Goal: Check status: Check status

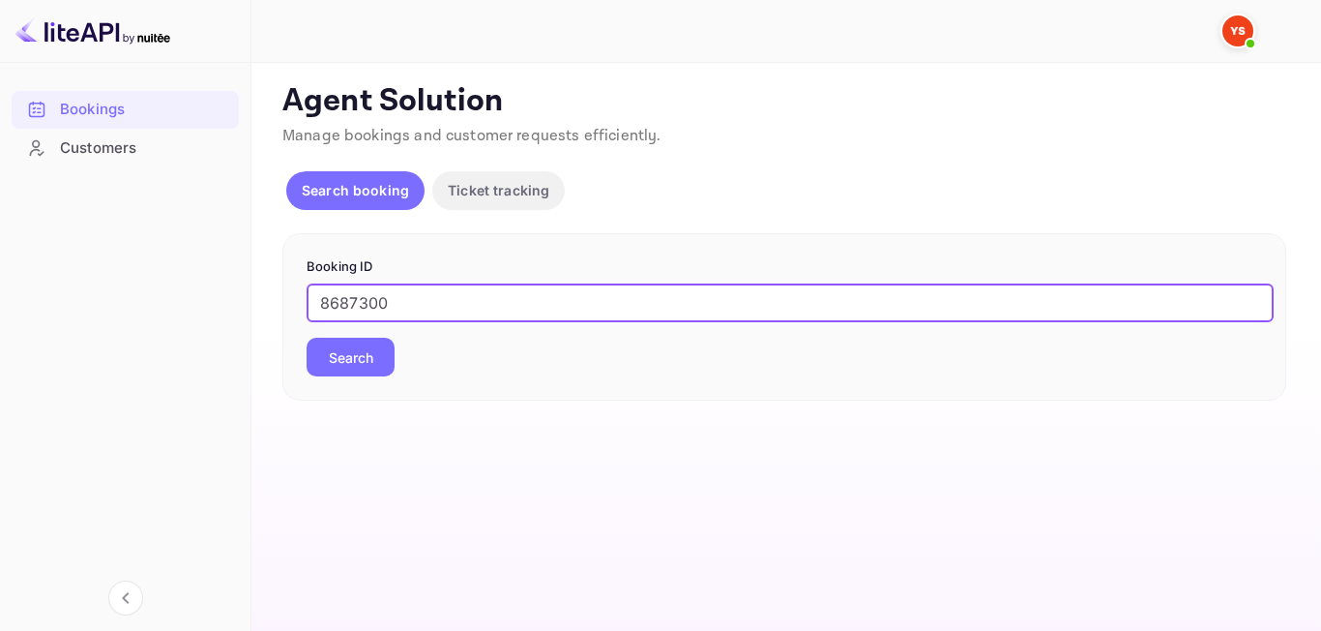
type input "8687300"
click at [353, 358] on button "Search" at bounding box center [351, 357] width 88 height 39
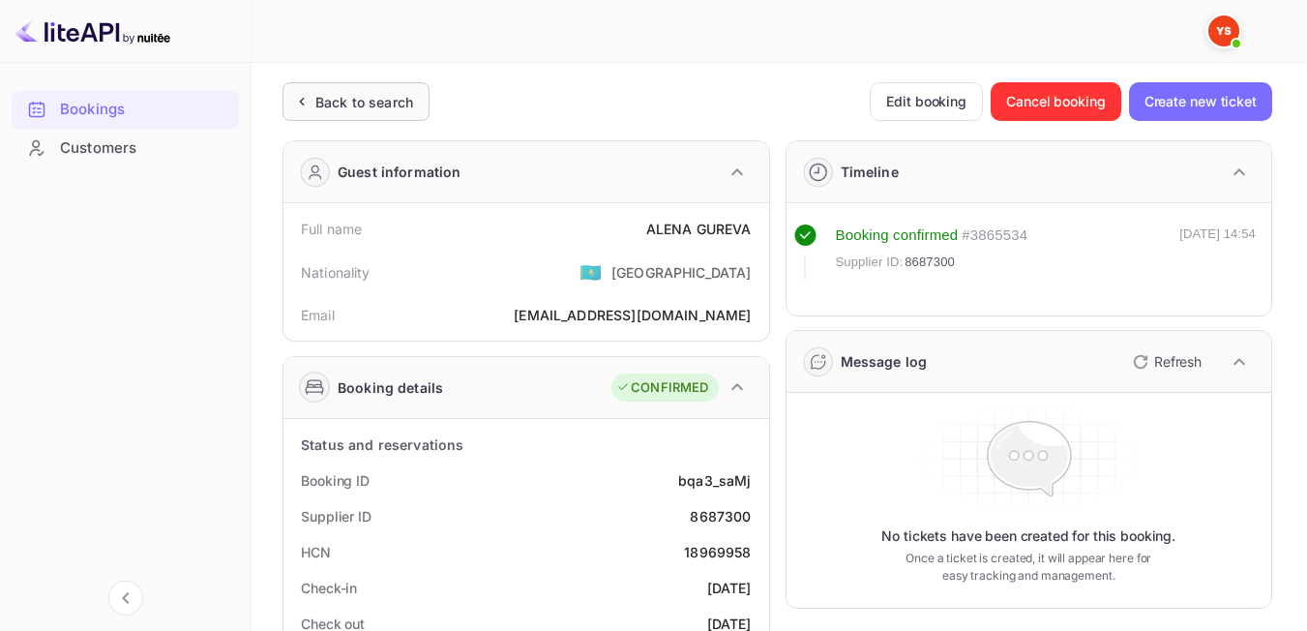
click at [417, 96] on div "Back to search" at bounding box center [355, 101] width 147 height 39
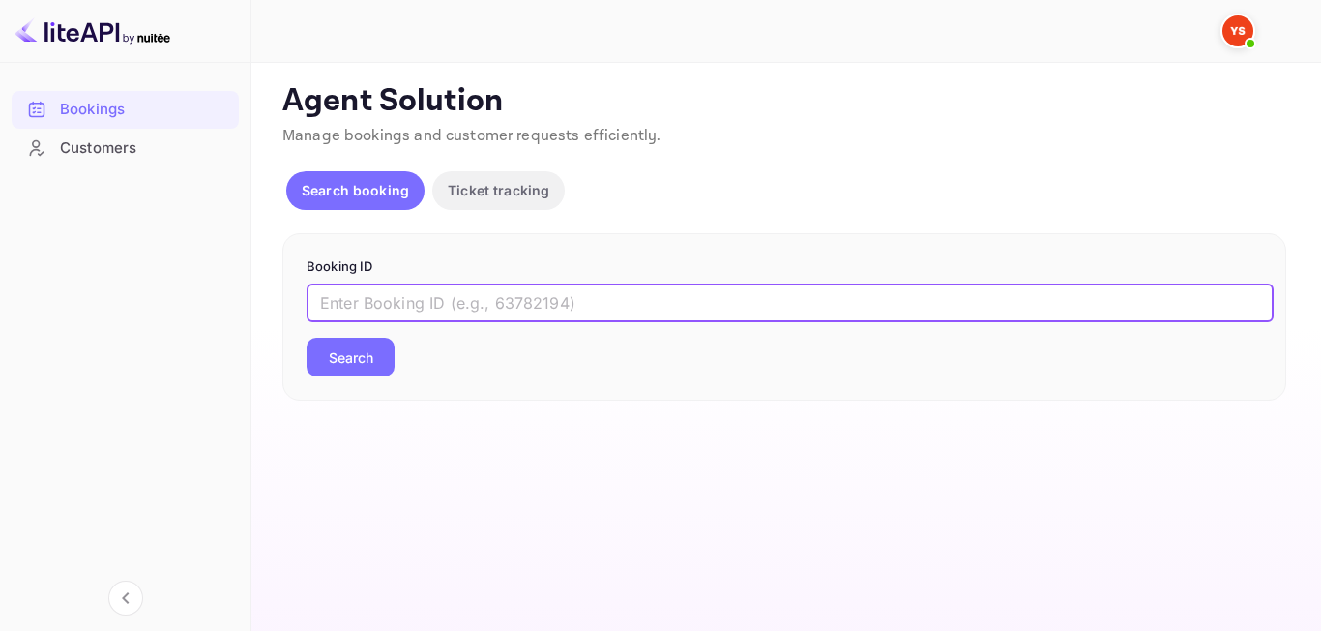
paste input "8077593"
type input "8077593"
click at [357, 372] on button "Search" at bounding box center [351, 357] width 88 height 39
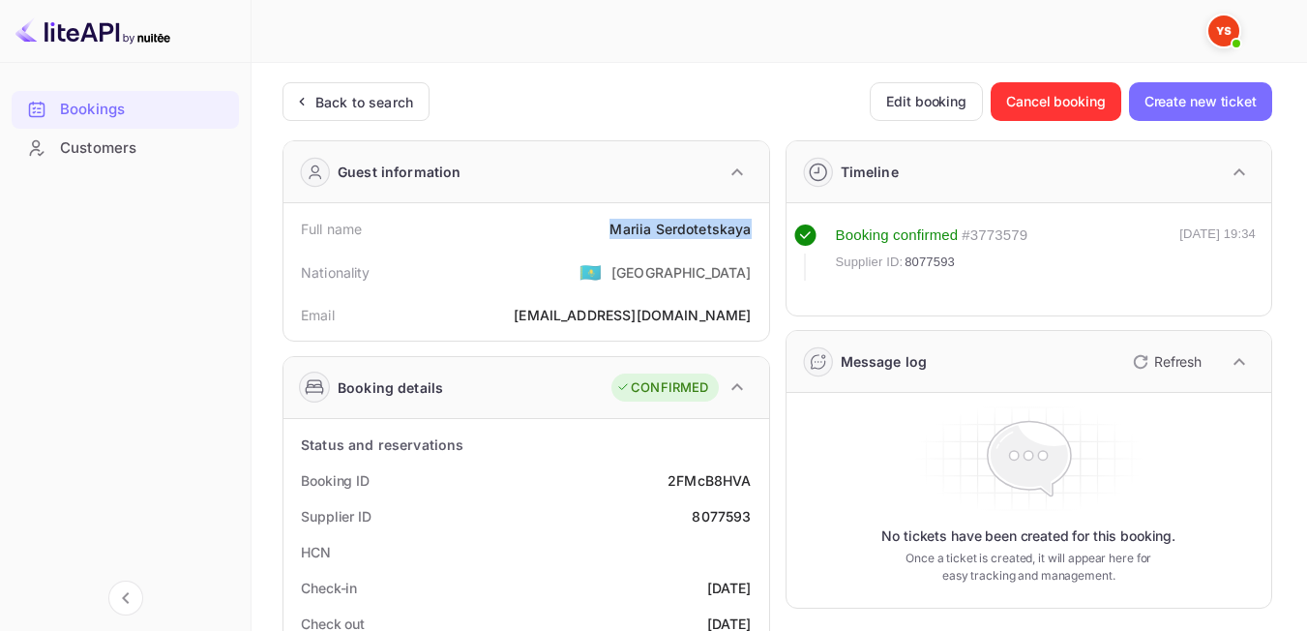
drag, startPoint x: 607, startPoint y: 234, endPoint x: 765, endPoint y: 238, distance: 158.7
click at [765, 238] on div "Full name [PERSON_NAME] Nationality 🇰🇿 [DEMOGRAPHIC_DATA] Email [EMAIL_ADDRESS]…" at bounding box center [526, 271] width 486 height 137
click at [501, 257] on div "Nationality 🇰🇿 [DEMOGRAPHIC_DATA]" at bounding box center [526, 272] width 470 height 50
drag, startPoint x: 682, startPoint y: 508, endPoint x: 766, endPoint y: 527, distance: 86.4
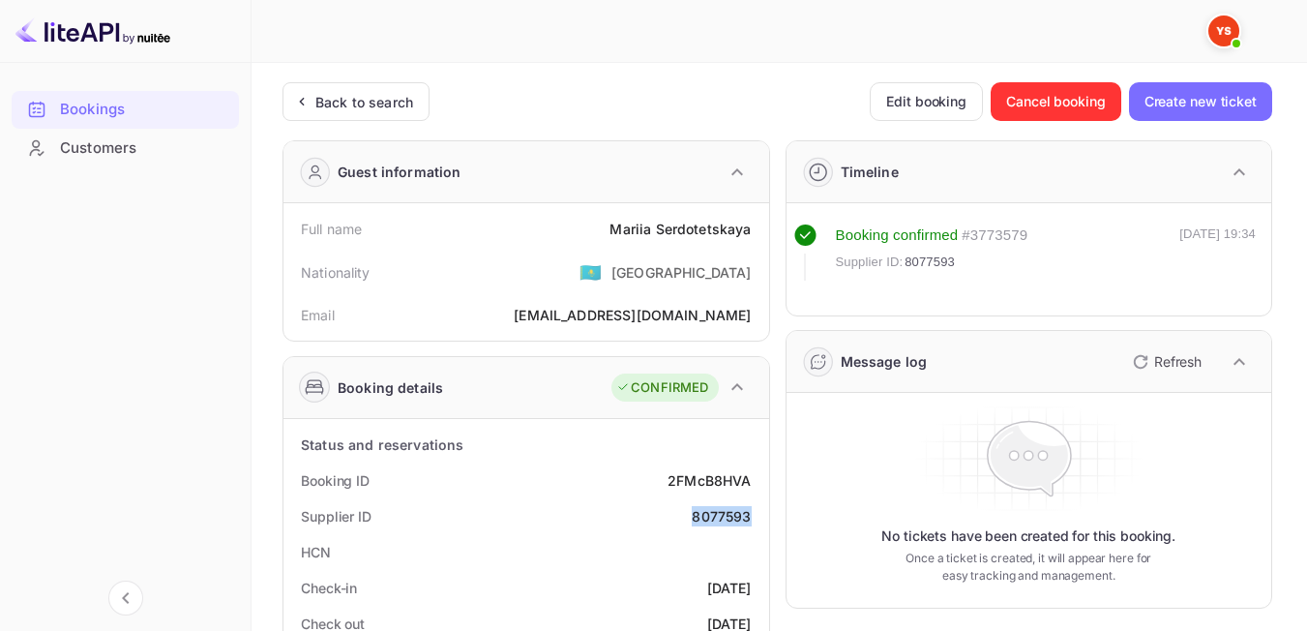
copy div "8077593"
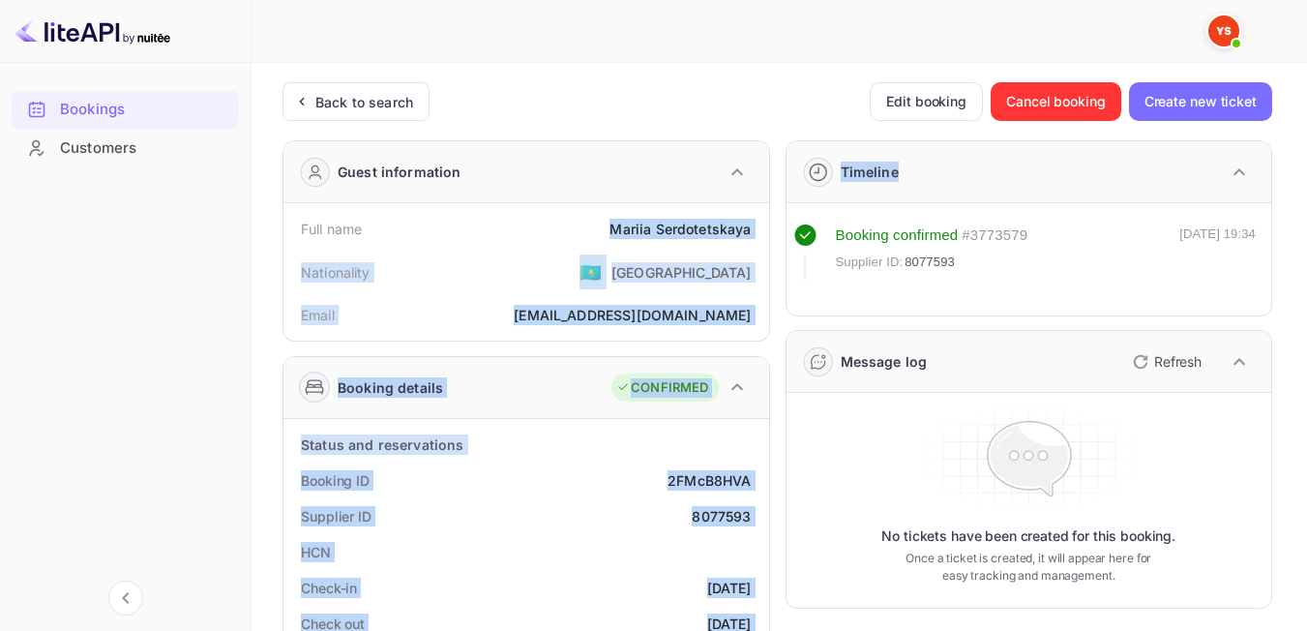
drag, startPoint x: 586, startPoint y: 228, endPoint x: 770, endPoint y: 219, distance: 184.0
click at [755, 227] on div "Full name [PERSON_NAME]" at bounding box center [526, 229] width 470 height 36
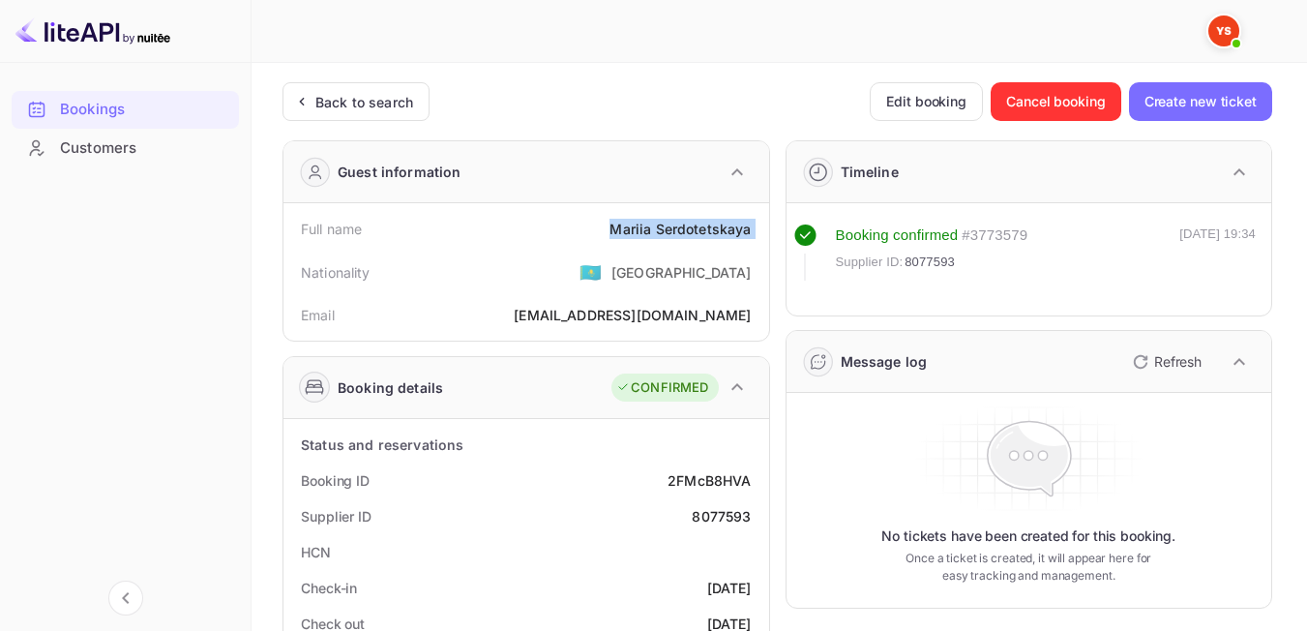
drag, startPoint x: 755, startPoint y: 227, endPoint x: 611, endPoint y: 217, distance: 143.6
click at [611, 217] on div "Full name [PERSON_NAME]" at bounding box center [526, 229] width 470 height 36
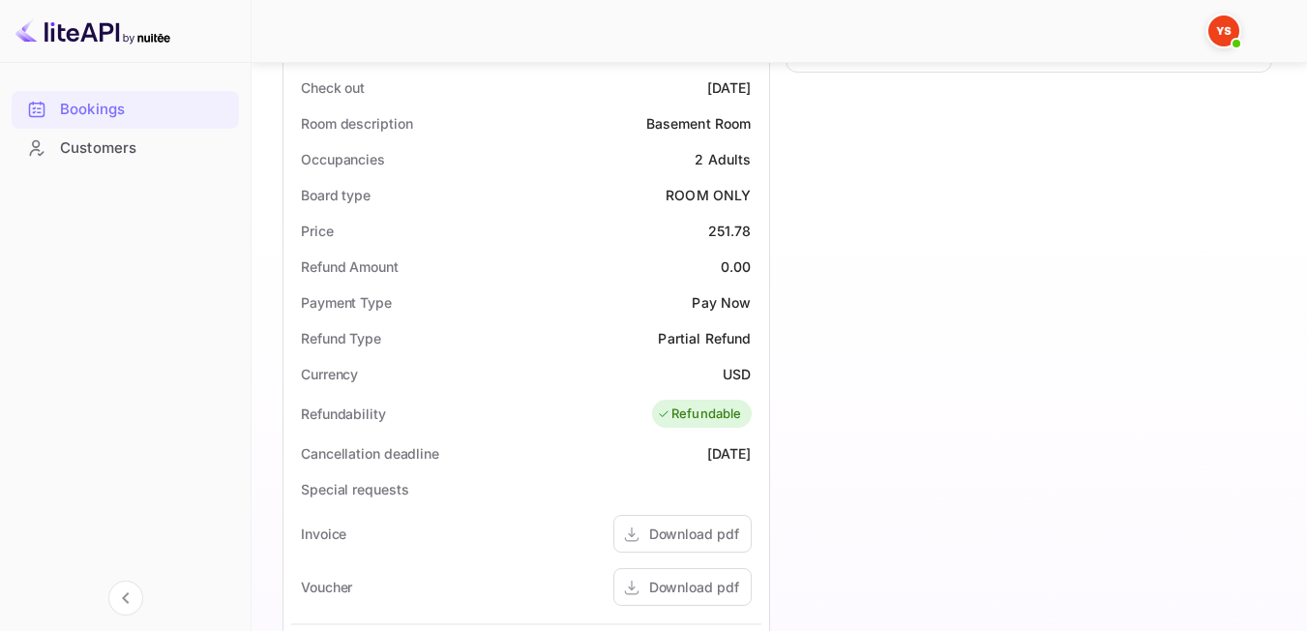
scroll to position [558, 0]
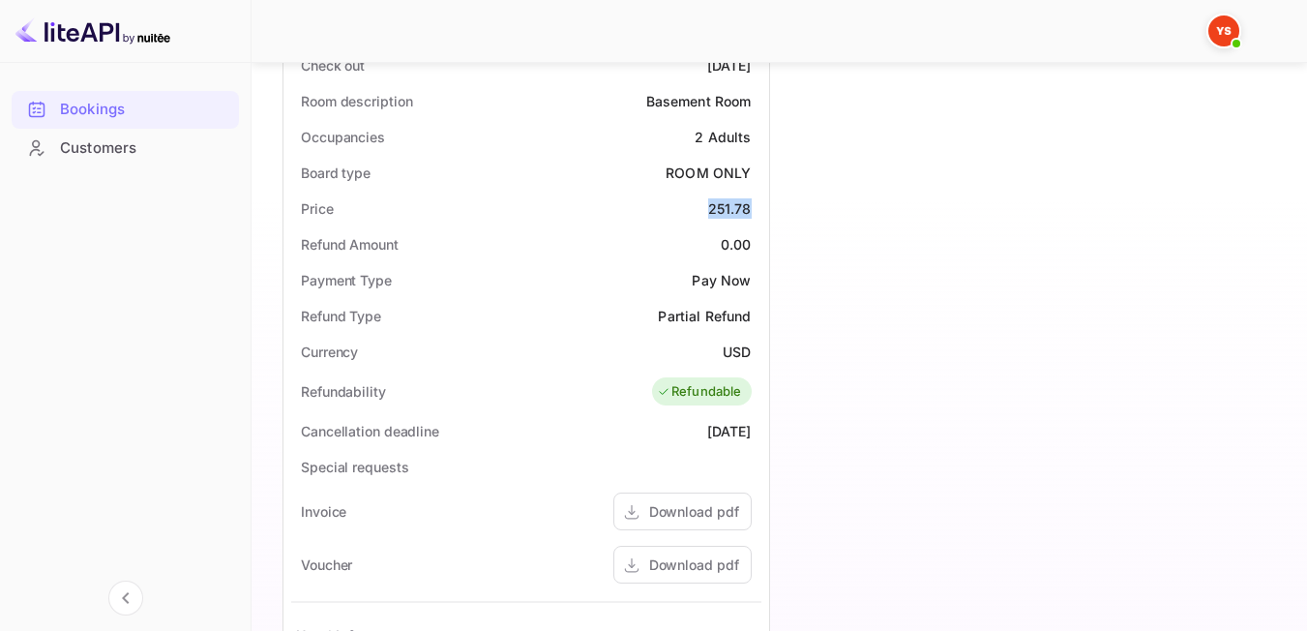
drag, startPoint x: 696, startPoint y: 218, endPoint x: 754, endPoint y: 215, distance: 57.1
click at [754, 215] on div "Price 251.78" at bounding box center [526, 209] width 470 height 36
copy div "251.78"
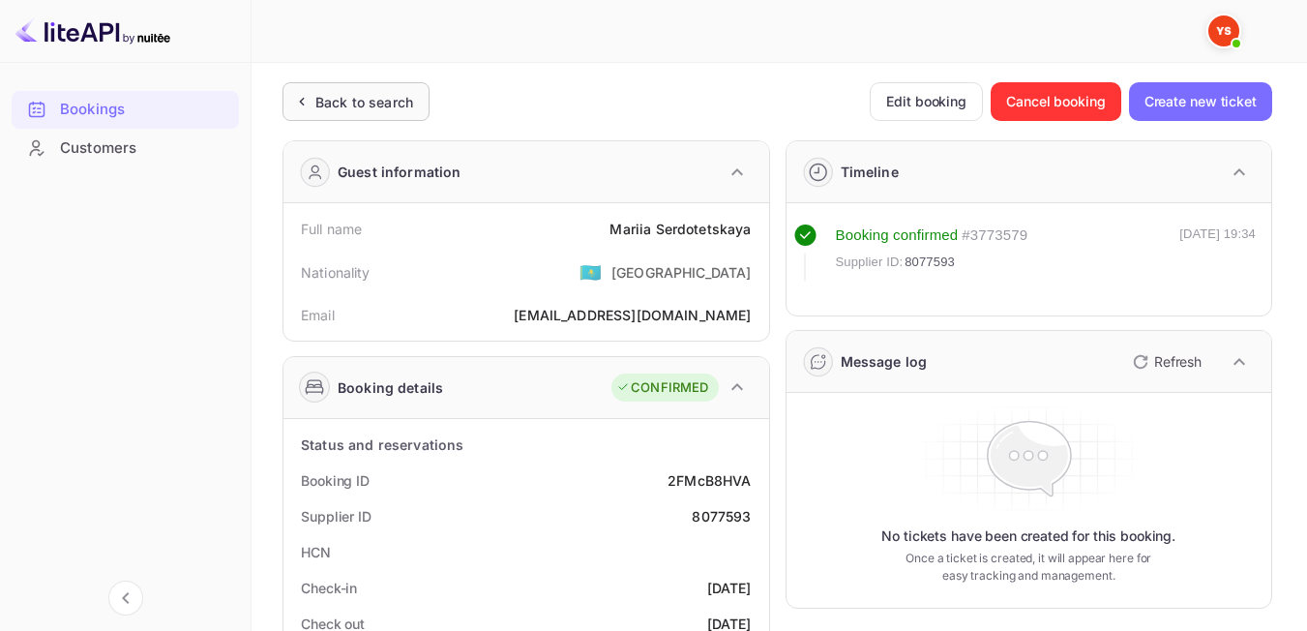
click at [338, 85] on div "Back to search" at bounding box center [355, 101] width 147 height 39
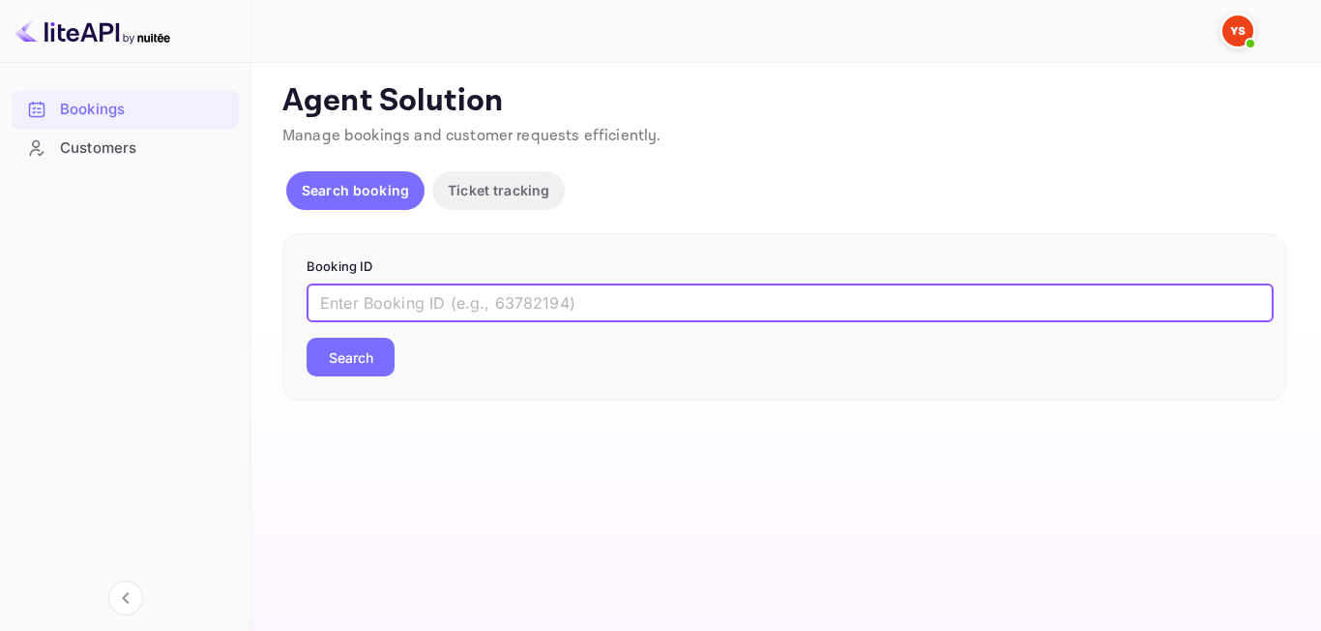
paste input "9509487"
type input "9509487"
click at [376, 363] on button "Search" at bounding box center [351, 357] width 88 height 39
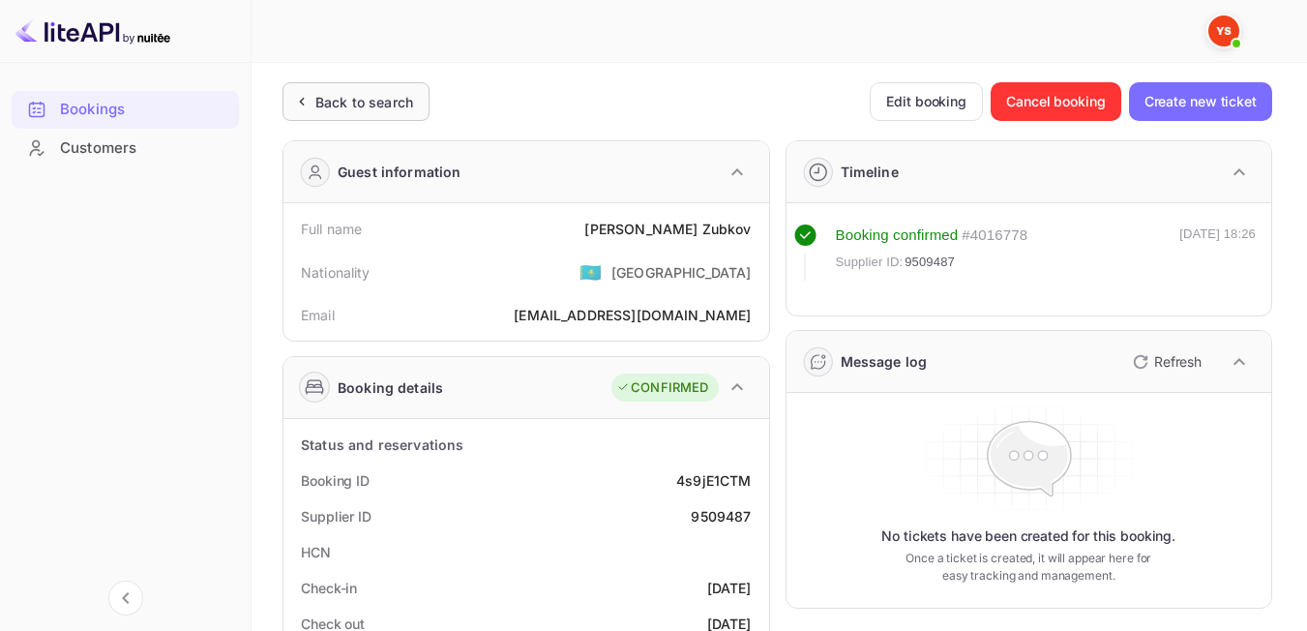
click at [331, 110] on div "Back to search" at bounding box center [364, 102] width 98 height 20
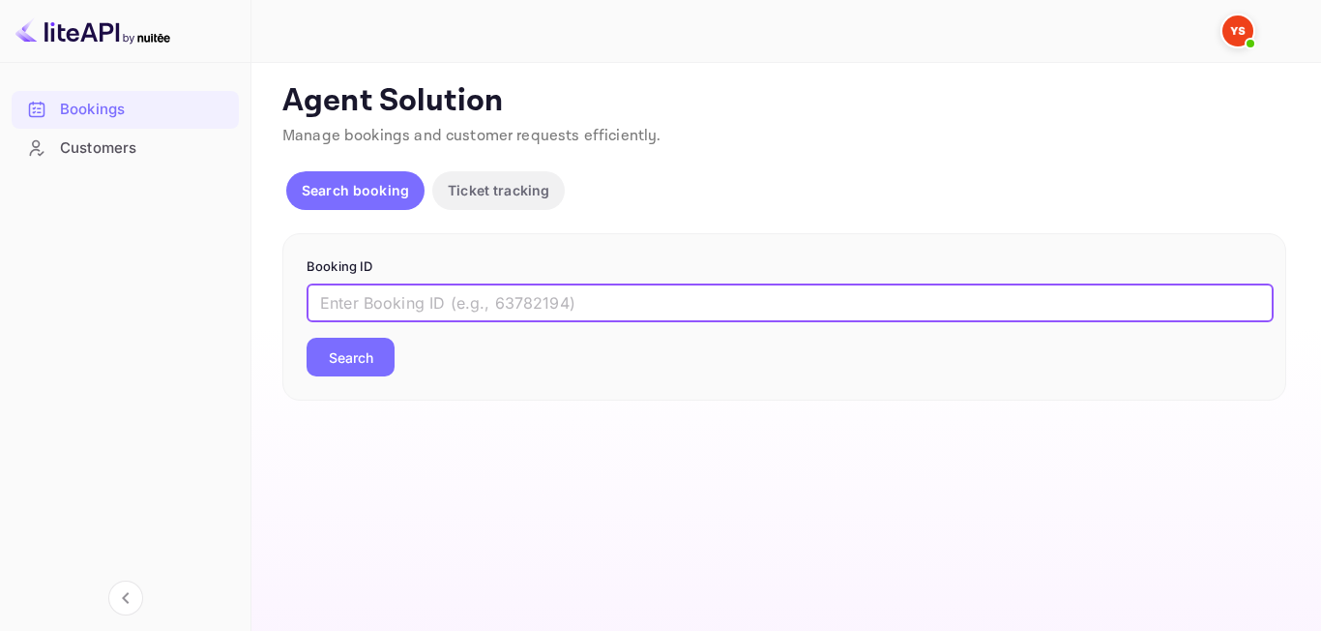
paste input "9390530"
type input "9390530"
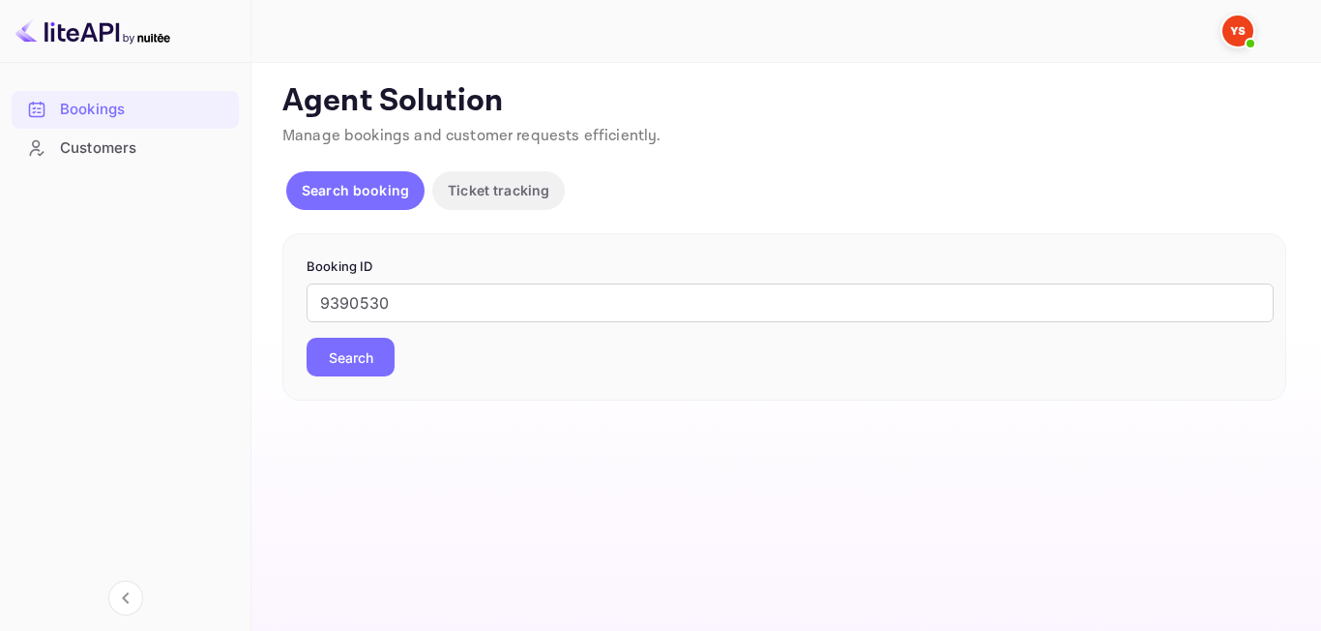
click at [337, 355] on button "Search" at bounding box center [351, 357] width 88 height 39
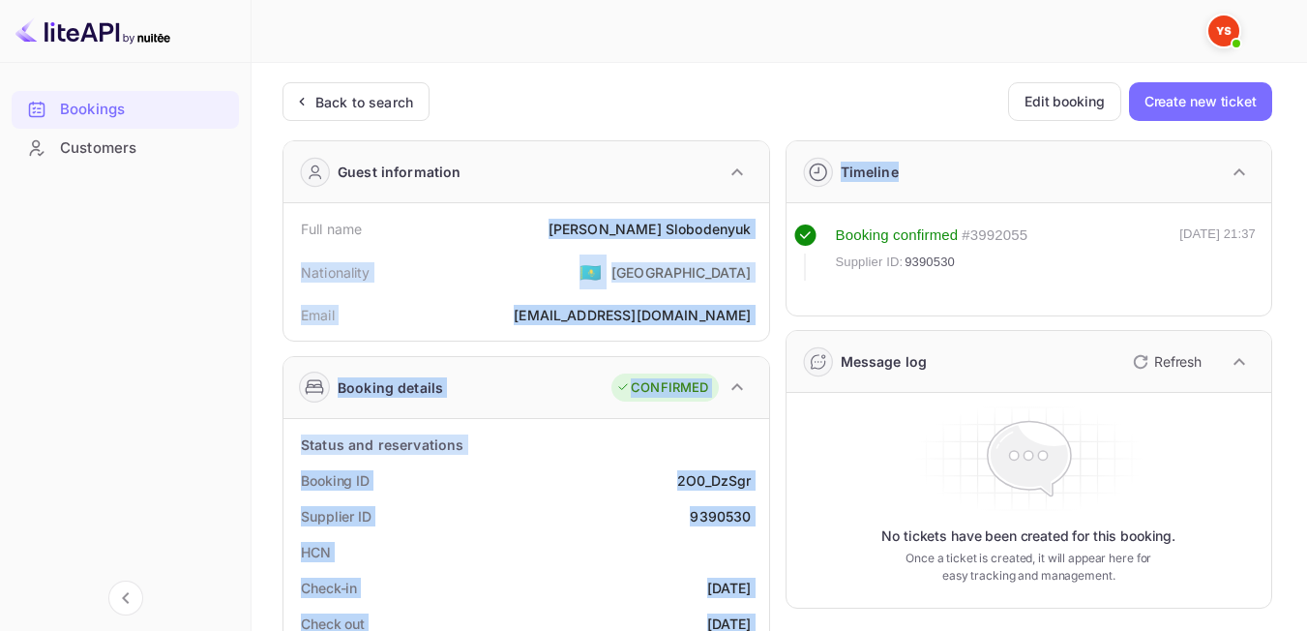
drag, startPoint x: 631, startPoint y: 225, endPoint x: 772, endPoint y: 231, distance: 141.3
click at [748, 229] on div "[PERSON_NAME]" at bounding box center [649, 229] width 203 height 20
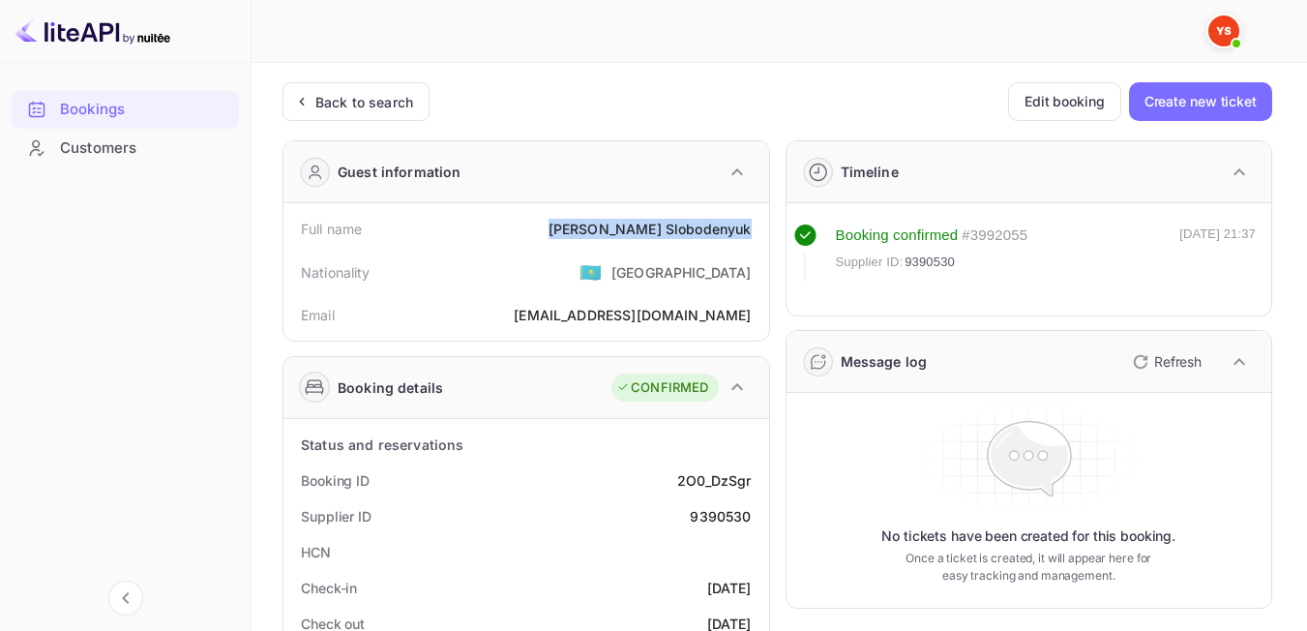
drag, startPoint x: 629, startPoint y: 229, endPoint x: 753, endPoint y: 229, distance: 123.8
click at [753, 229] on div "Full name [PERSON_NAME]" at bounding box center [526, 229] width 470 height 36
click at [523, 296] on div "Nationality 🇰🇿 [DEMOGRAPHIC_DATA]" at bounding box center [526, 272] width 470 height 50
click at [330, 93] on div "Back to search" at bounding box center [364, 102] width 98 height 20
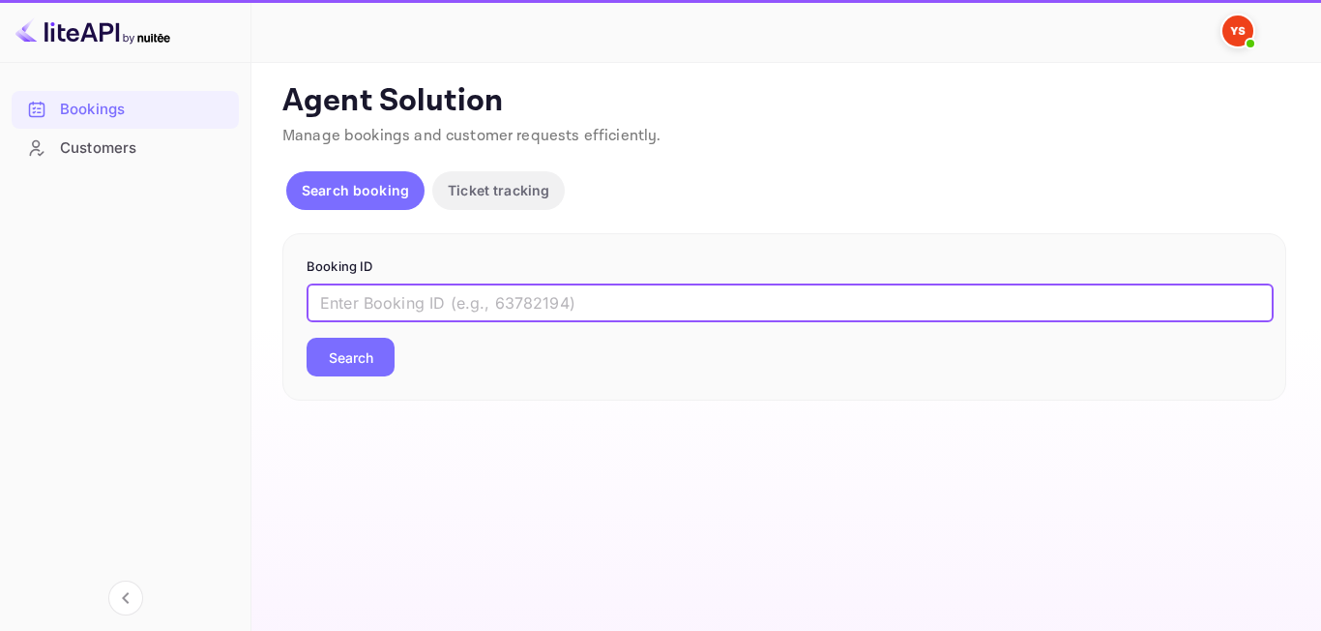
paste input "9524717"
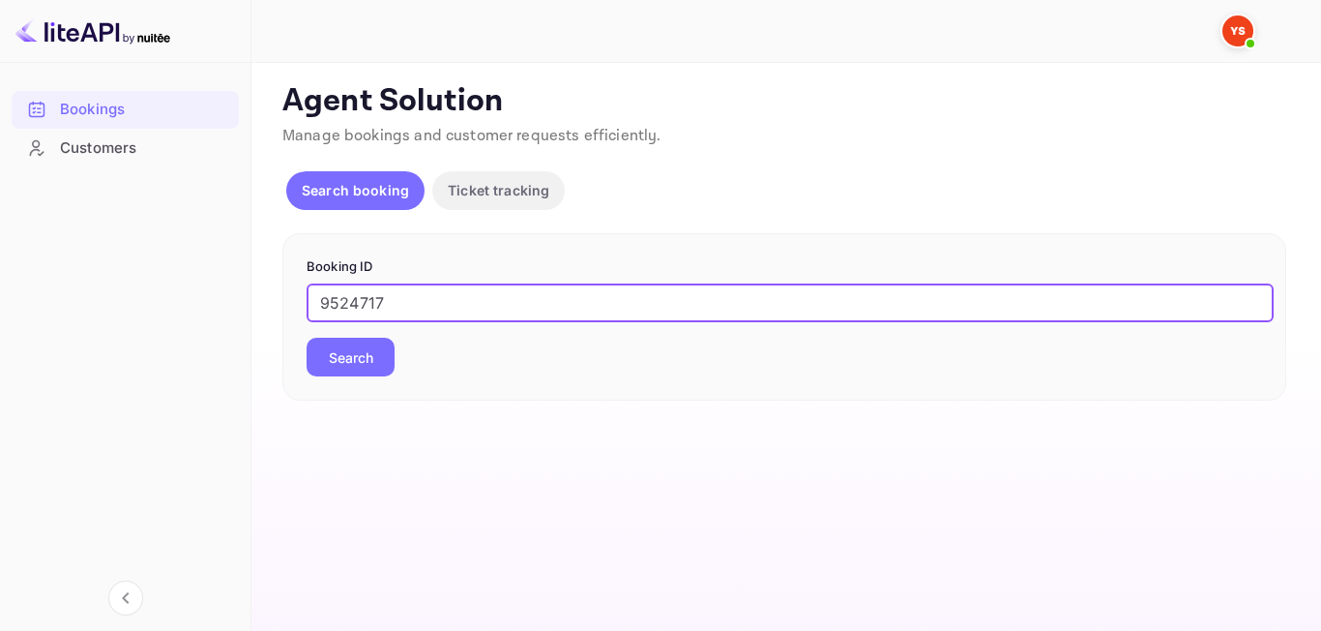
click at [329, 295] on input "9524717" at bounding box center [790, 302] width 967 height 39
type input "9524717"
click at [350, 341] on button "Search" at bounding box center [351, 357] width 88 height 39
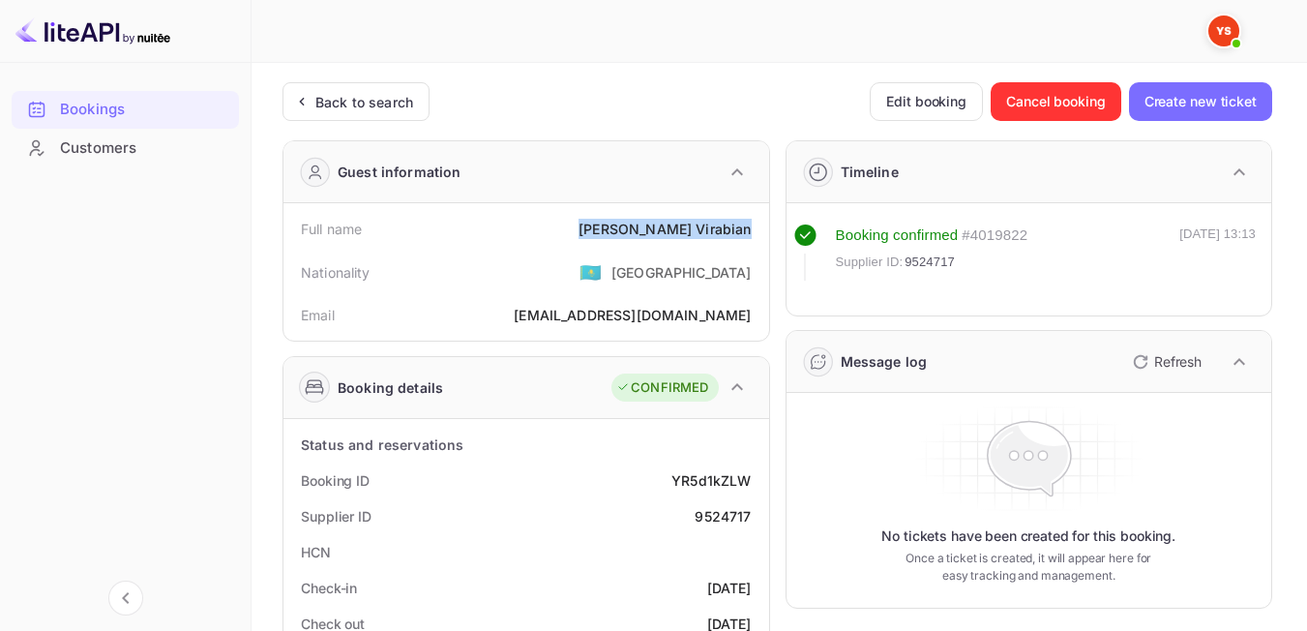
drag, startPoint x: 629, startPoint y: 226, endPoint x: 763, endPoint y: 218, distance: 134.7
click at [763, 218] on div "Full name [PERSON_NAME] Nationality 🇰🇿 [DEMOGRAPHIC_DATA] Email [EMAIL_ADDRESS]…" at bounding box center [526, 271] width 486 height 137
click at [596, 289] on div "Nationality 🇰🇿 [DEMOGRAPHIC_DATA]" at bounding box center [526, 272] width 470 height 50
click at [301, 109] on icon at bounding box center [301, 101] width 20 height 19
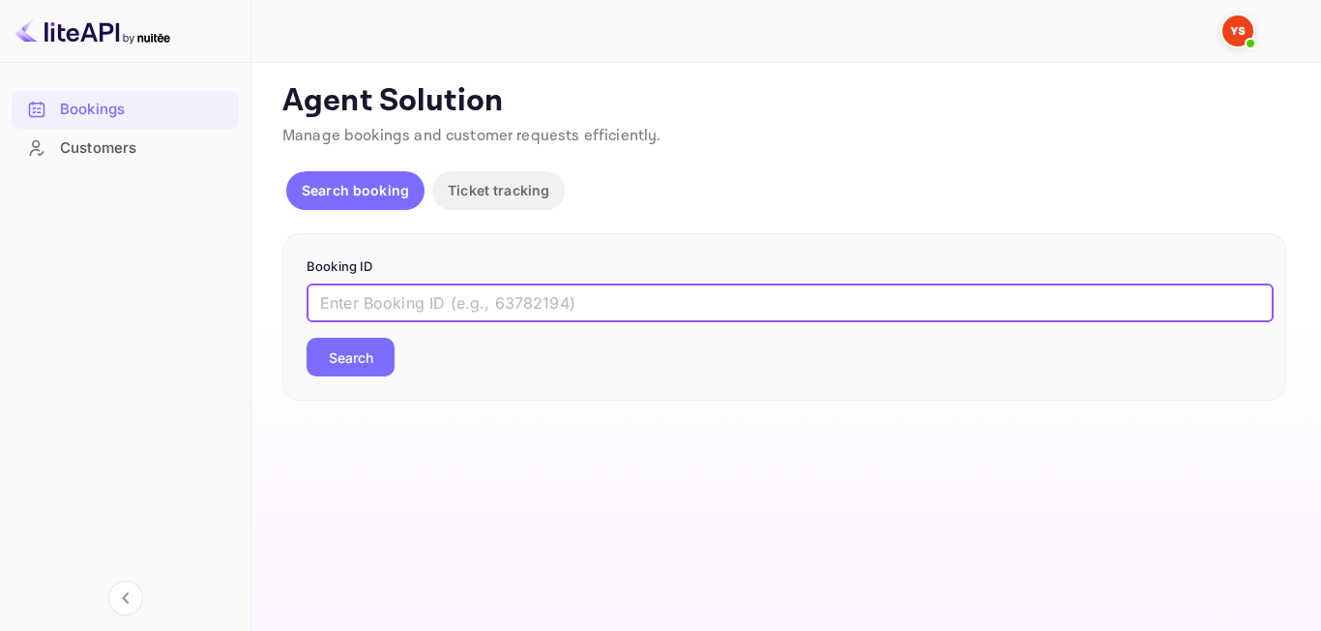
paste input "9356819"
click at [331, 310] on input "9356819" at bounding box center [790, 302] width 967 height 39
type input "9356819"
click at [333, 342] on button "Search" at bounding box center [351, 357] width 88 height 39
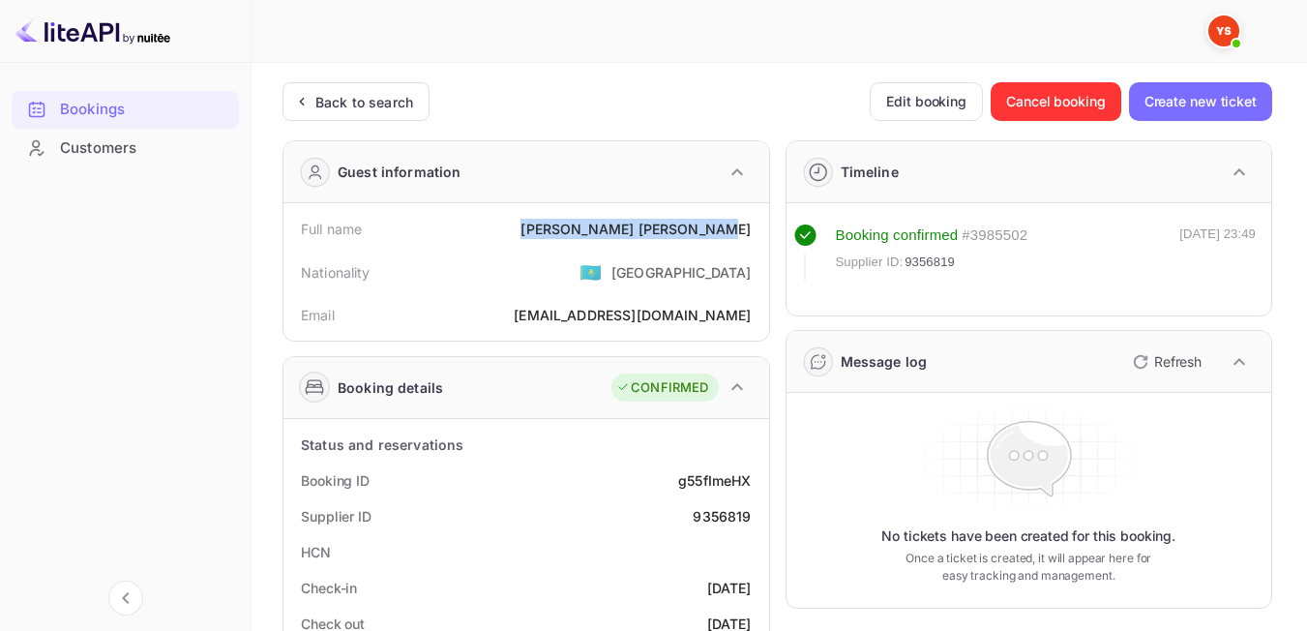
drag, startPoint x: 603, startPoint y: 227, endPoint x: 767, endPoint y: 218, distance: 164.7
click at [767, 218] on div "Full name [PERSON_NAME] Nationality 🇰🇿 [DEMOGRAPHIC_DATA] Email [EMAIL_ADDRESS]…" at bounding box center [526, 271] width 486 height 137
click at [584, 288] on div "Nationality 🇰🇿 [DEMOGRAPHIC_DATA]" at bounding box center [526, 272] width 470 height 50
click at [368, 107] on div "Back to search" at bounding box center [364, 102] width 98 height 20
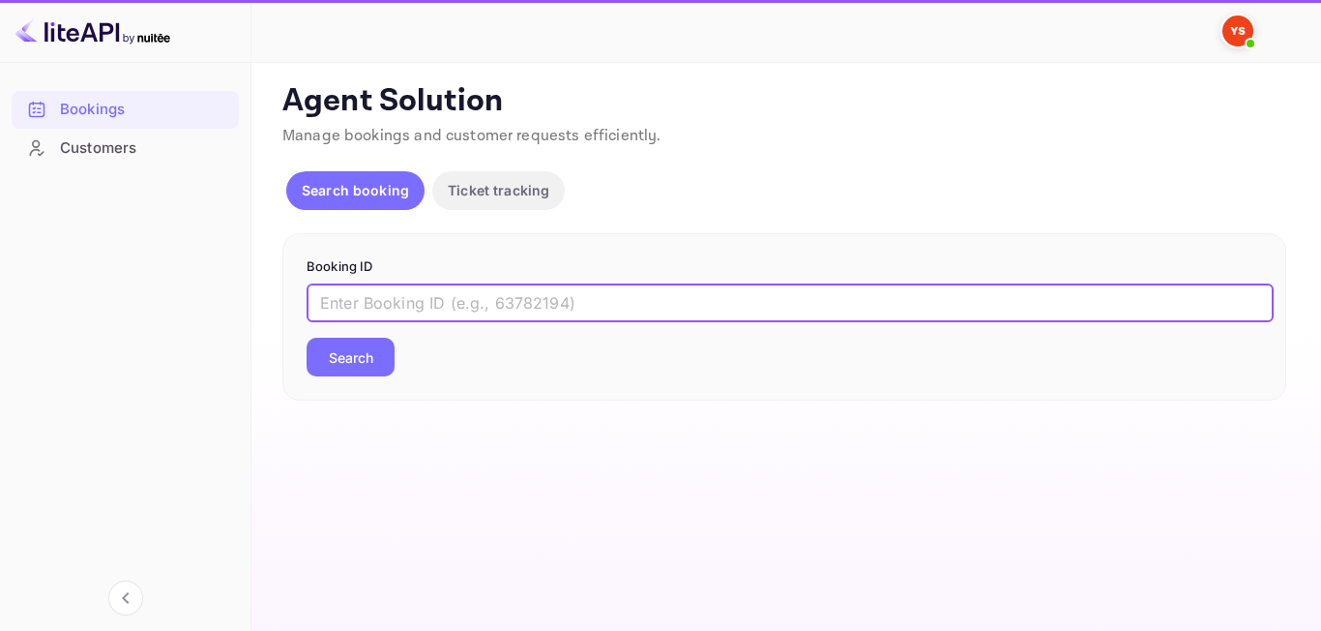
paste input "9213014"
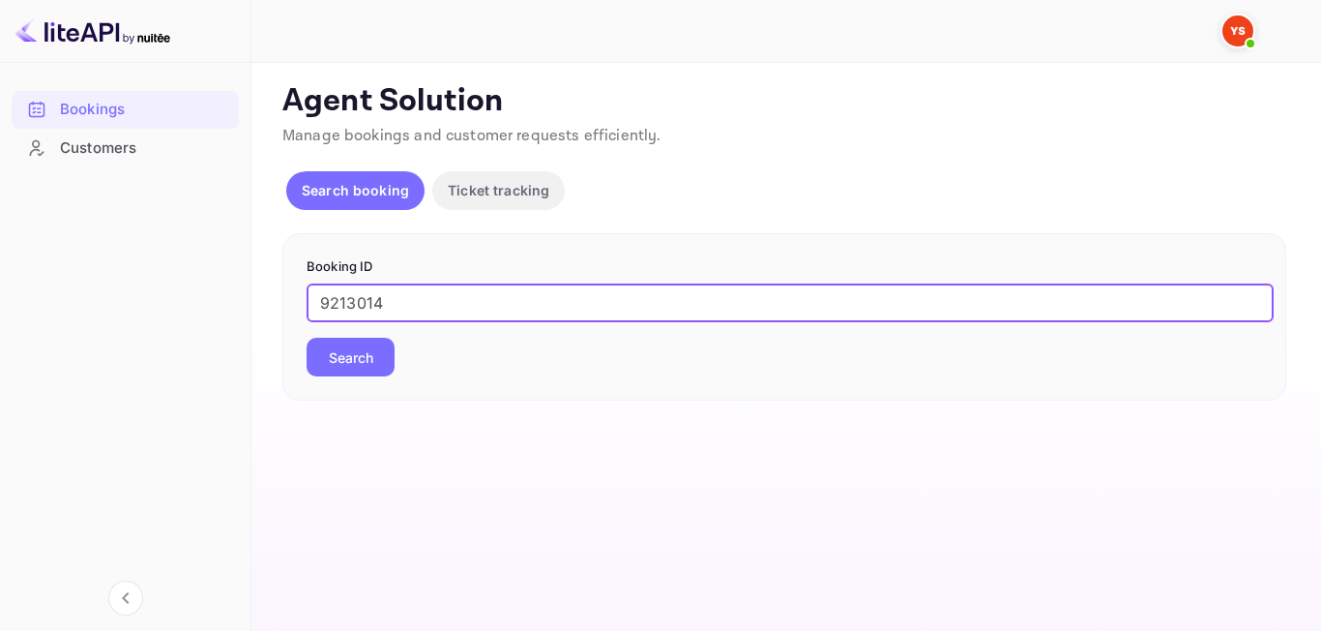
click at [343, 363] on button "Search" at bounding box center [351, 357] width 88 height 39
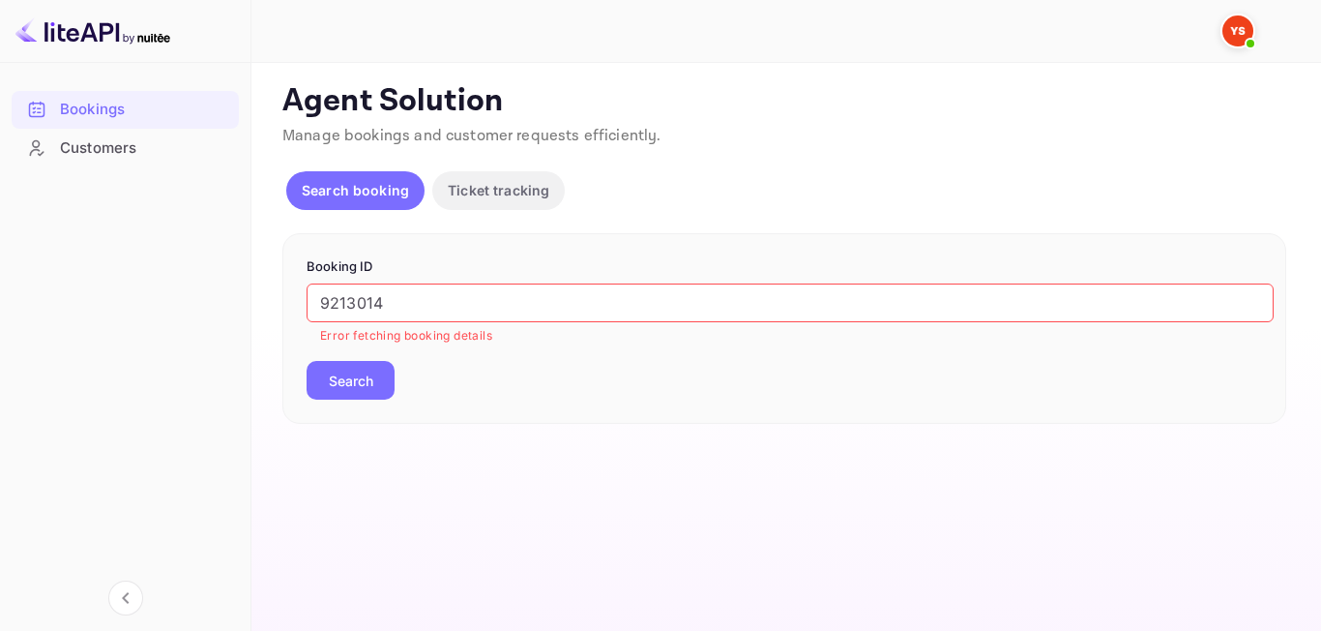
click at [326, 298] on input "9213014" at bounding box center [790, 302] width 967 height 39
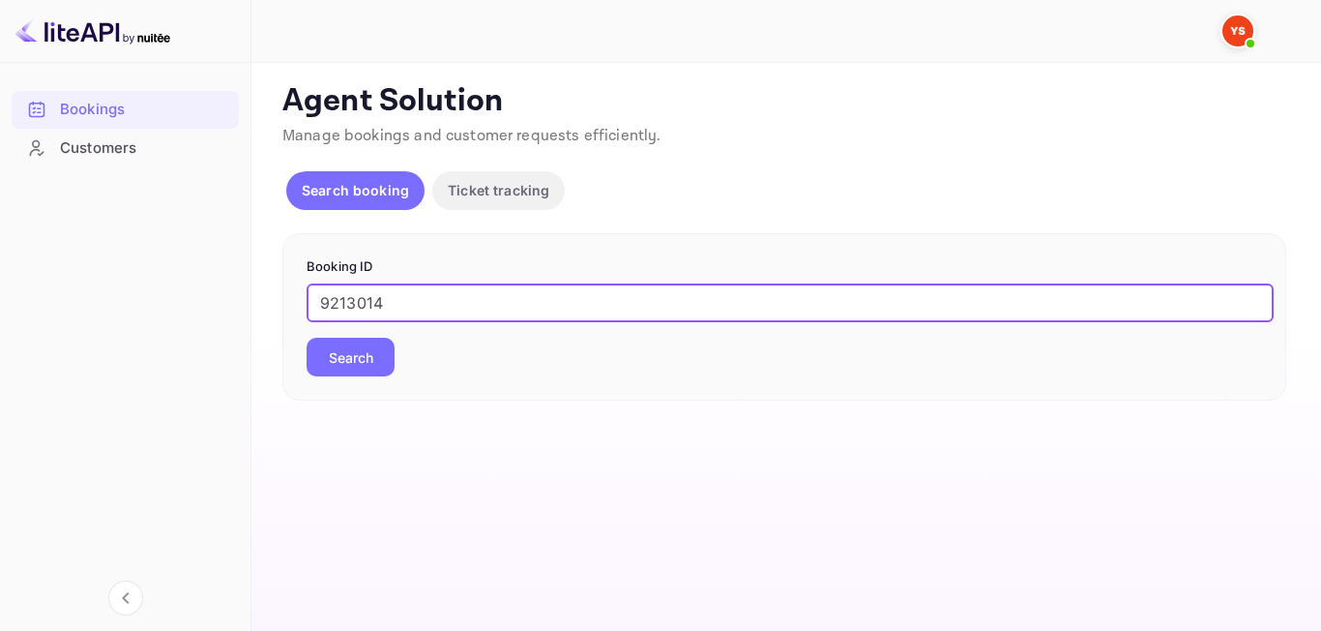
type input "9213014"
click at [307, 338] on button "Search" at bounding box center [351, 357] width 88 height 39
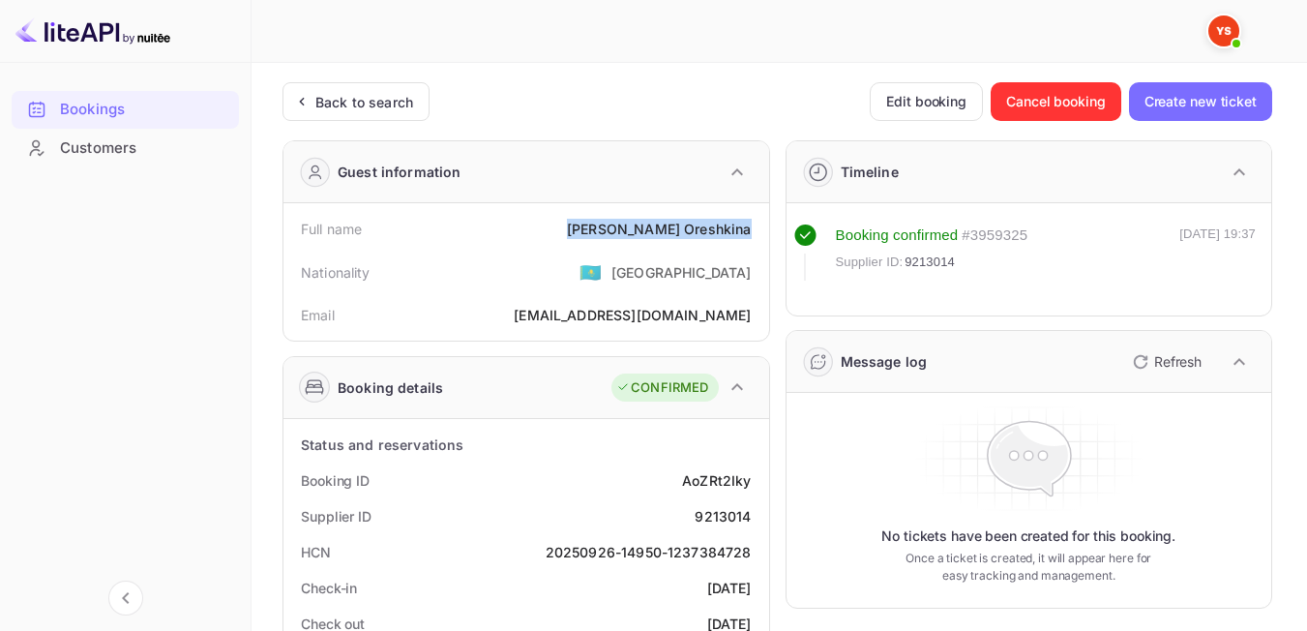
drag, startPoint x: 617, startPoint y: 231, endPoint x: 765, endPoint y: 225, distance: 148.1
click at [765, 225] on div "Full name [PERSON_NAME] Nationality 🇰🇿 [DEMOGRAPHIC_DATA] Email [EMAIL_ADDRESS]…" at bounding box center [526, 271] width 486 height 137
drag, startPoint x: 669, startPoint y: 248, endPoint x: 657, endPoint y: 247, distance: 12.6
click at [591, 267] on div "Nationality 🇰🇿 [DEMOGRAPHIC_DATA]" at bounding box center [526, 272] width 470 height 50
click at [314, 113] on div "Back to search" at bounding box center [355, 101] width 147 height 39
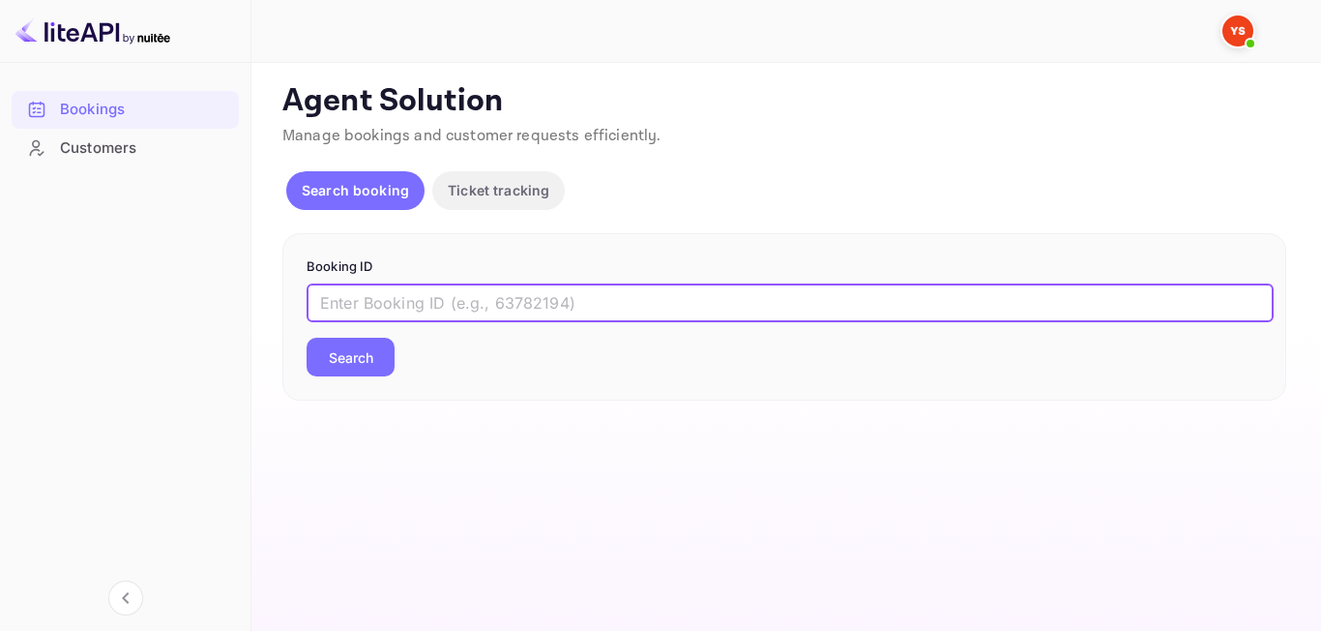
paste input "9596801"
type input "9596801"
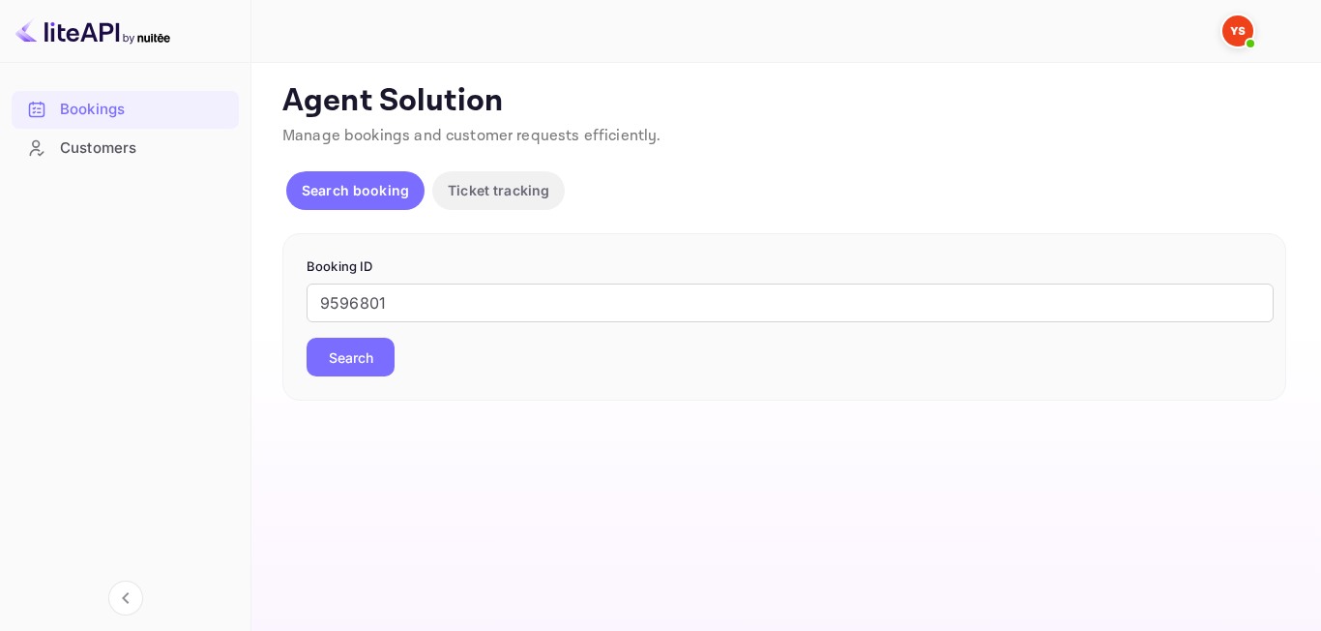
click at [376, 363] on button "Search" at bounding box center [351, 357] width 88 height 39
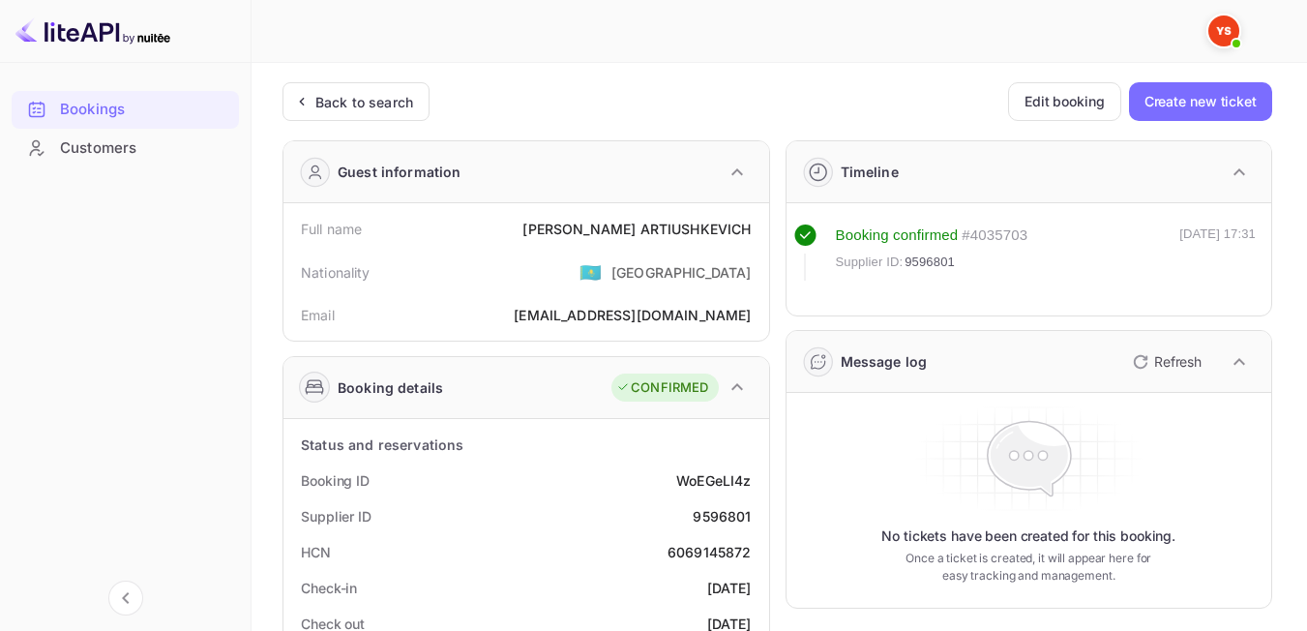
scroll to position [96, 0]
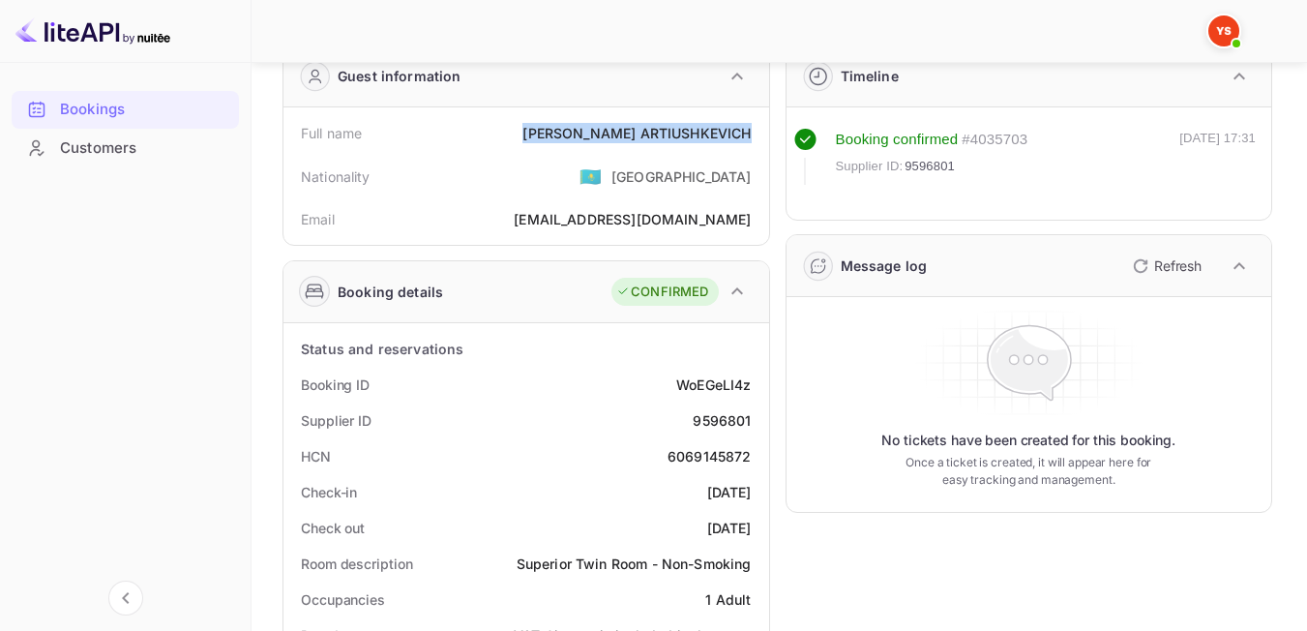
drag, startPoint x: 591, startPoint y: 132, endPoint x: 752, endPoint y: 141, distance: 160.9
click at [752, 141] on div "Full name [PERSON_NAME]" at bounding box center [526, 133] width 470 height 36
drag, startPoint x: 574, startPoint y: 201, endPoint x: 549, endPoint y: 135, distance: 70.1
click at [574, 201] on div "Email [EMAIL_ADDRESS][DOMAIN_NAME]" at bounding box center [526, 219] width 470 height 36
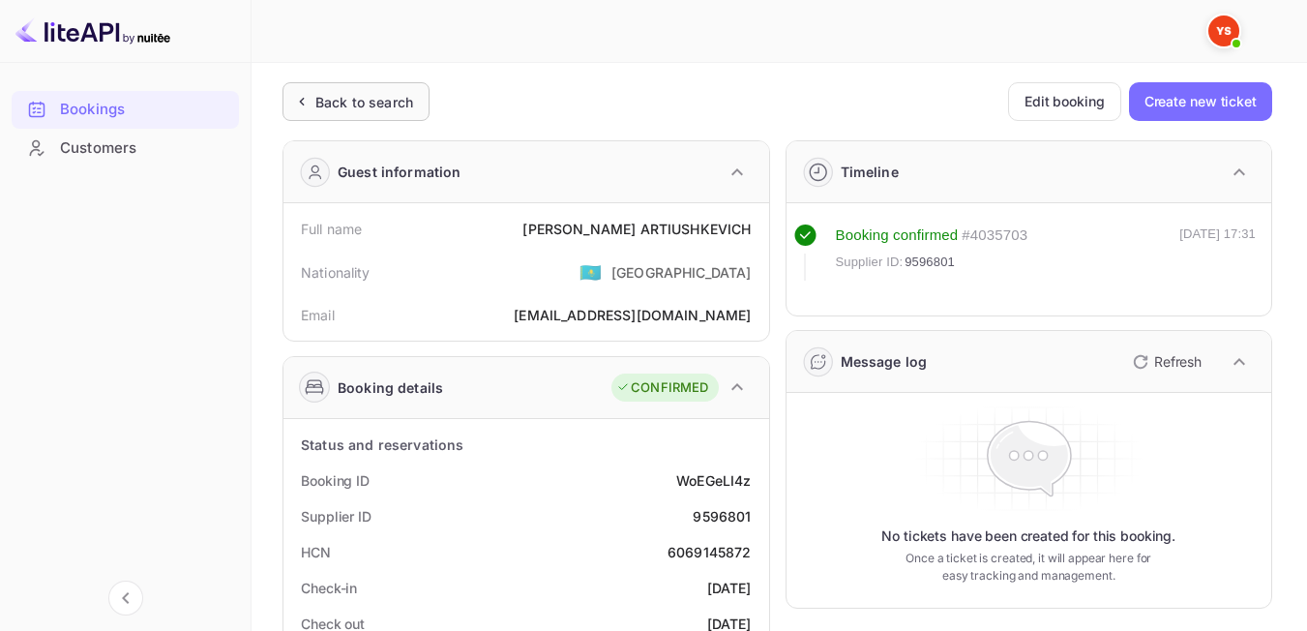
click at [312, 92] on div "Back to search" at bounding box center [352, 102] width 122 height 20
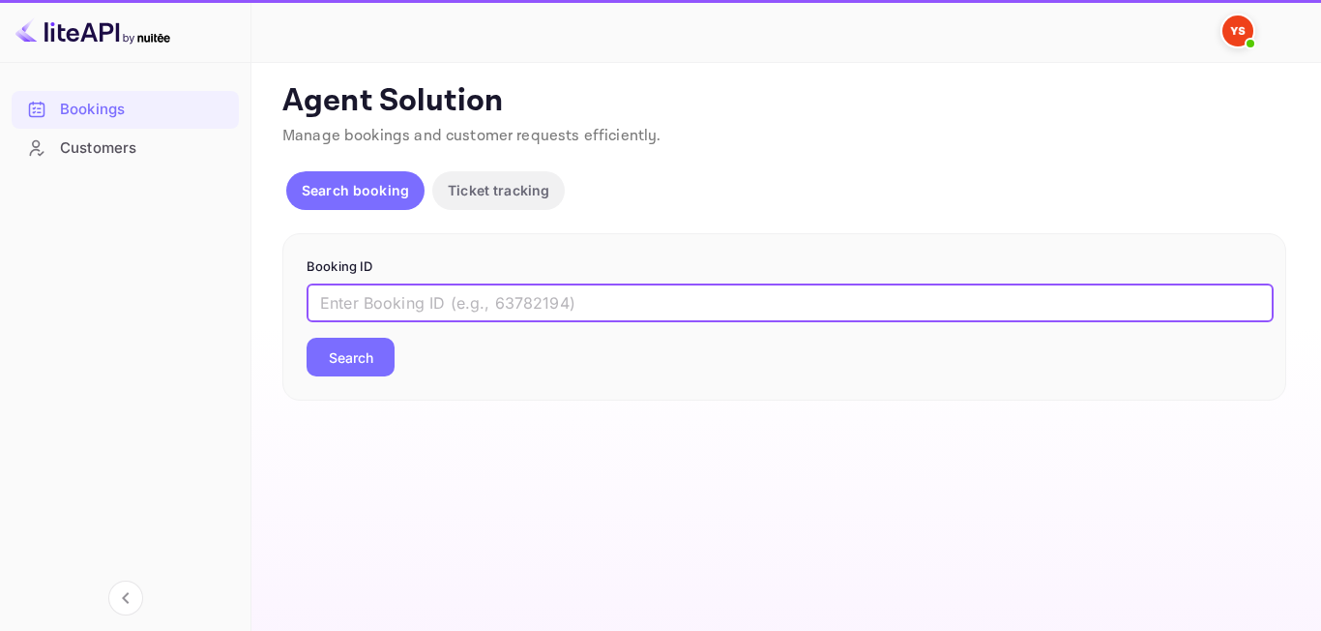
paste input "8040500"
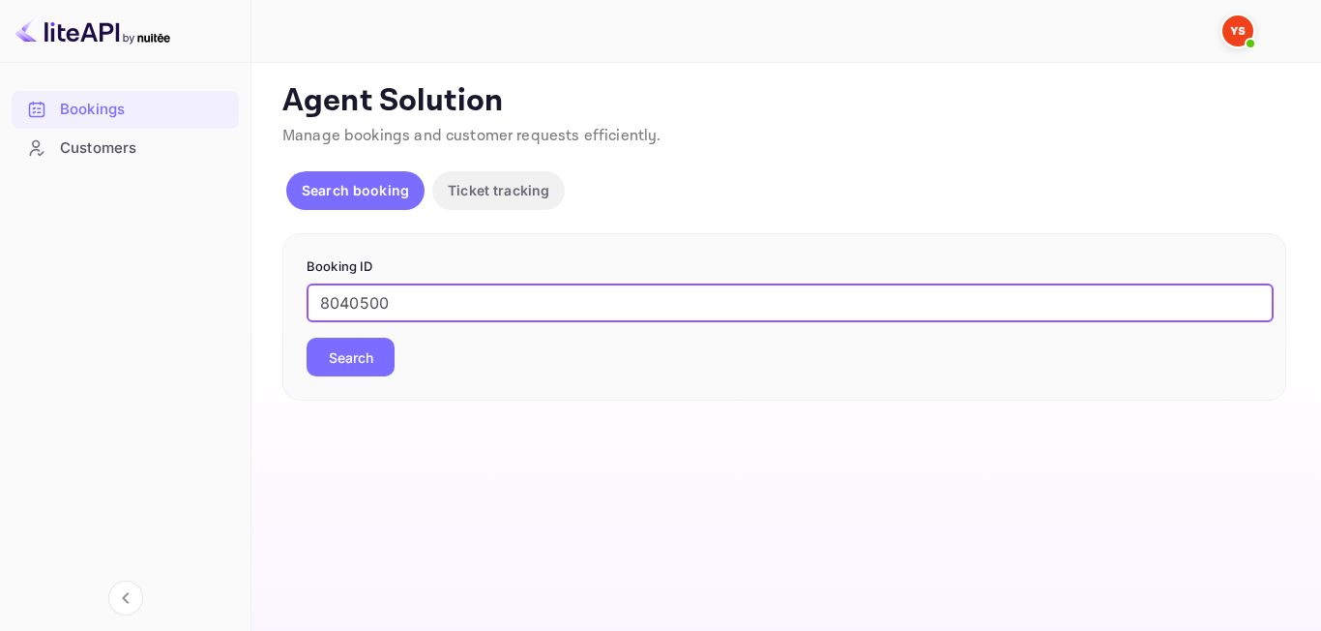
type input "8040500"
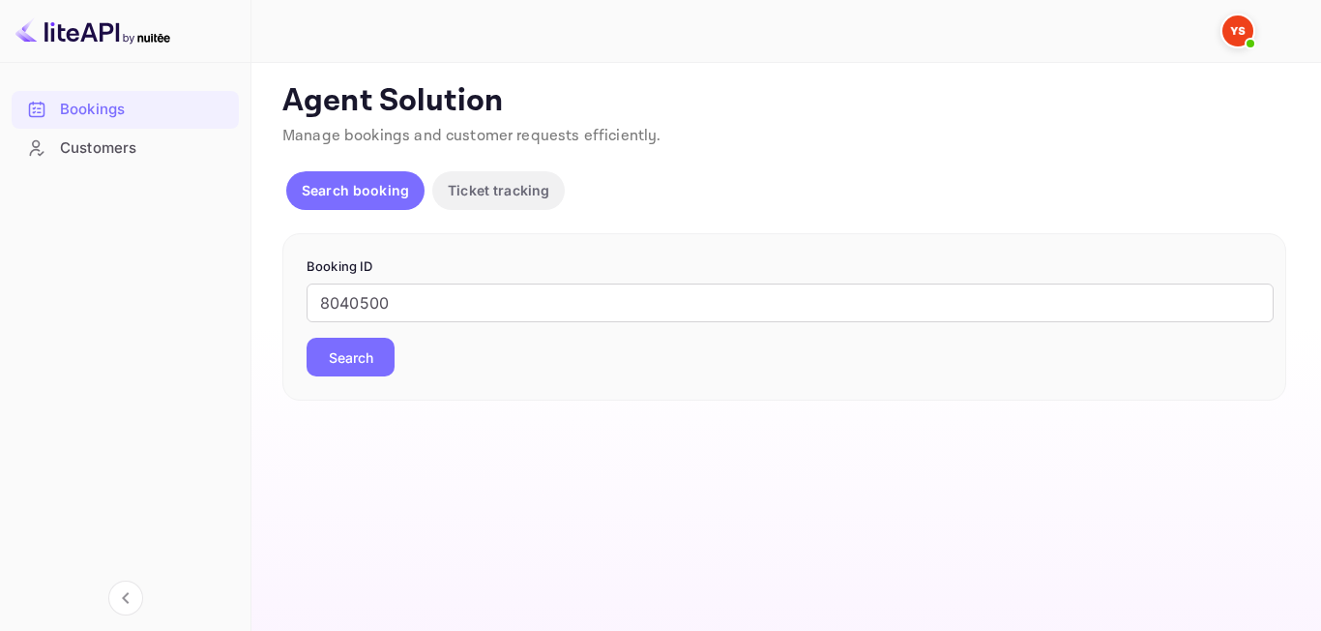
click at [348, 361] on button "Search" at bounding box center [351, 357] width 88 height 39
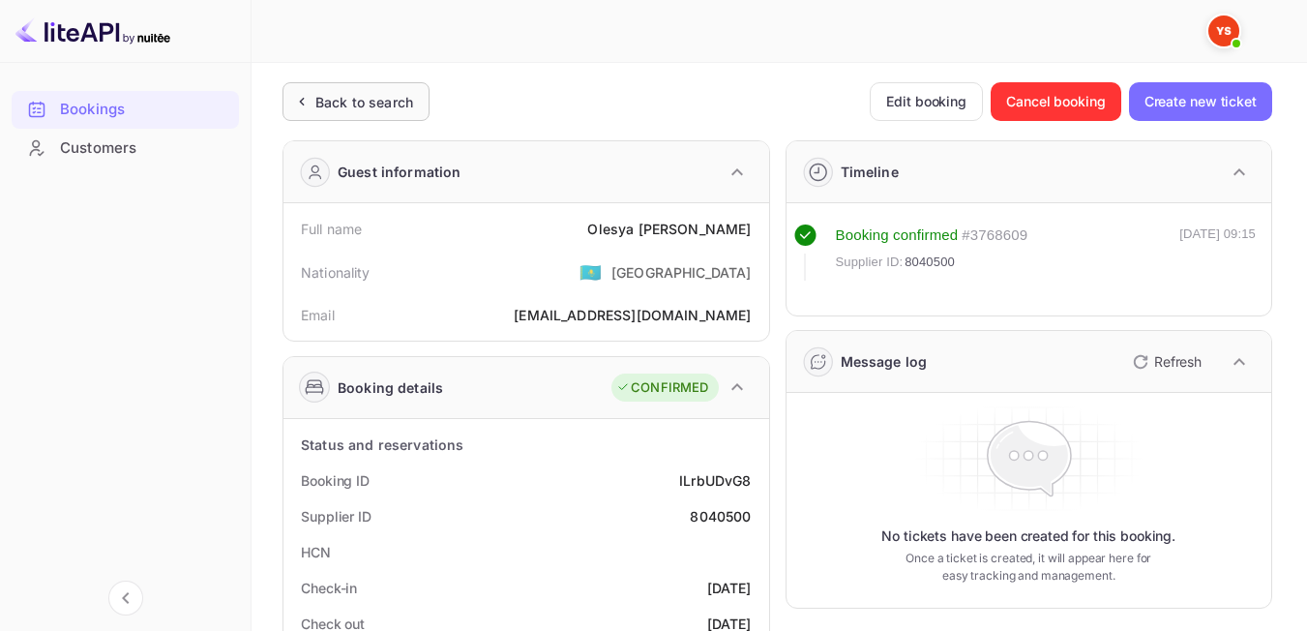
click at [418, 93] on div "Back to search" at bounding box center [355, 101] width 147 height 39
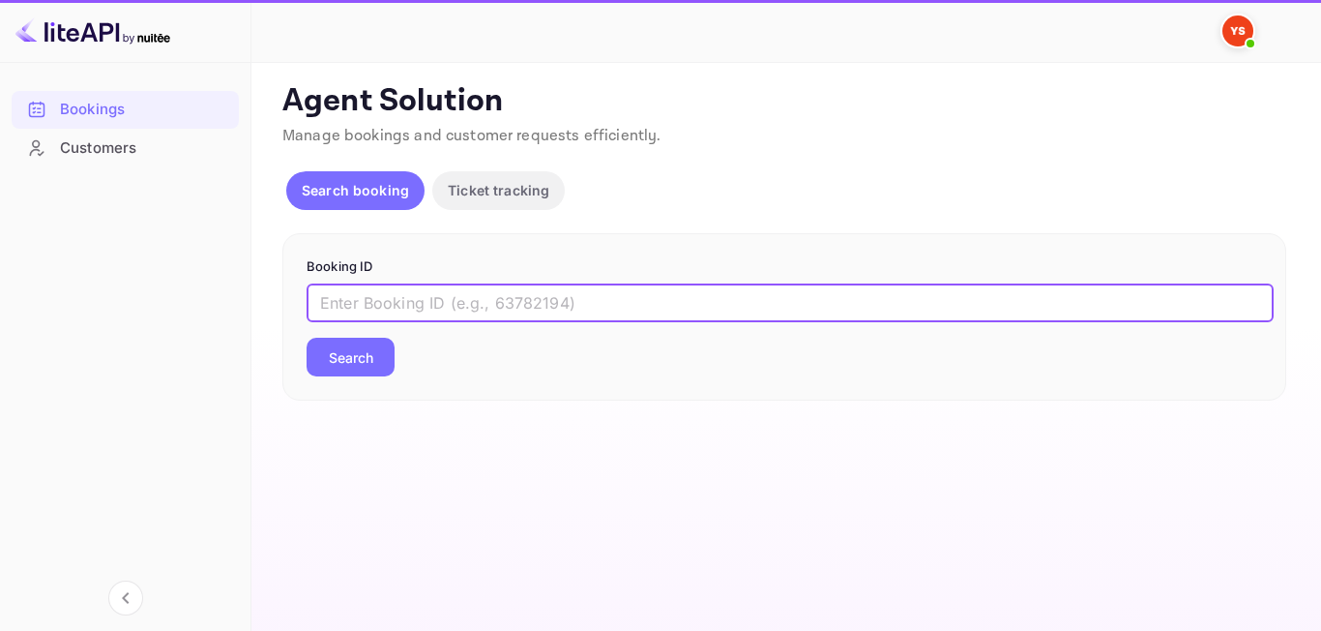
drag, startPoint x: 428, startPoint y: 312, endPoint x: 418, endPoint y: 301, distance: 15.1
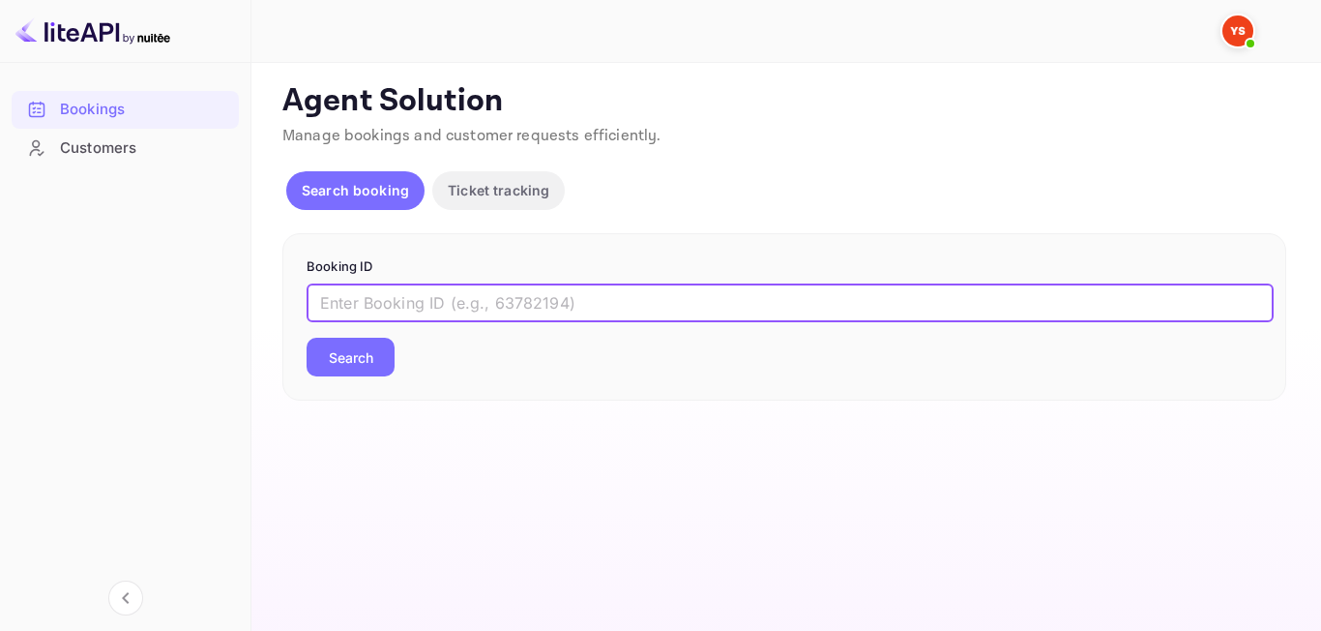
paste input "9602383"
click at [325, 311] on input "9602383" at bounding box center [790, 302] width 967 height 39
type input "9602383"
click at [338, 364] on button "Search" at bounding box center [351, 357] width 88 height 39
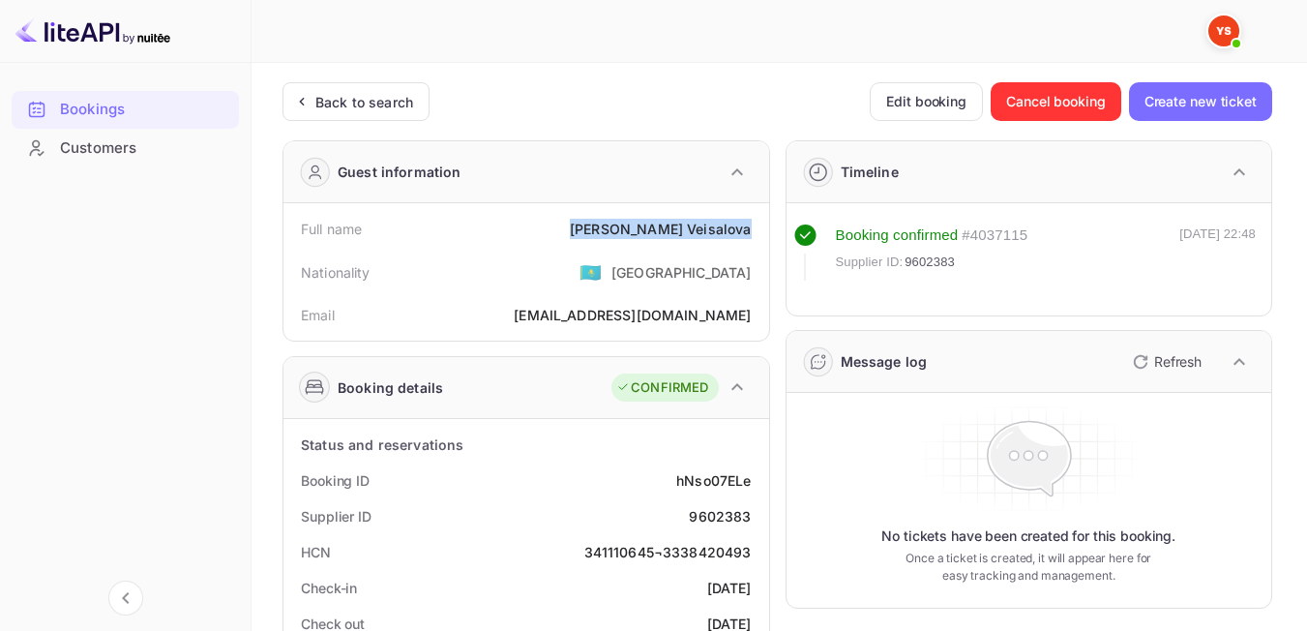
drag, startPoint x: 635, startPoint y: 236, endPoint x: 757, endPoint y: 236, distance: 122.9
click at [757, 236] on div "Full name Nellia Veisalova" at bounding box center [526, 229] width 470 height 36
drag, startPoint x: 573, startPoint y: 285, endPoint x: 946, endPoint y: 277, distance: 373.5
click at [573, 285] on div "Nationality 🇰🇿 [DEMOGRAPHIC_DATA]" at bounding box center [526, 272] width 470 height 50
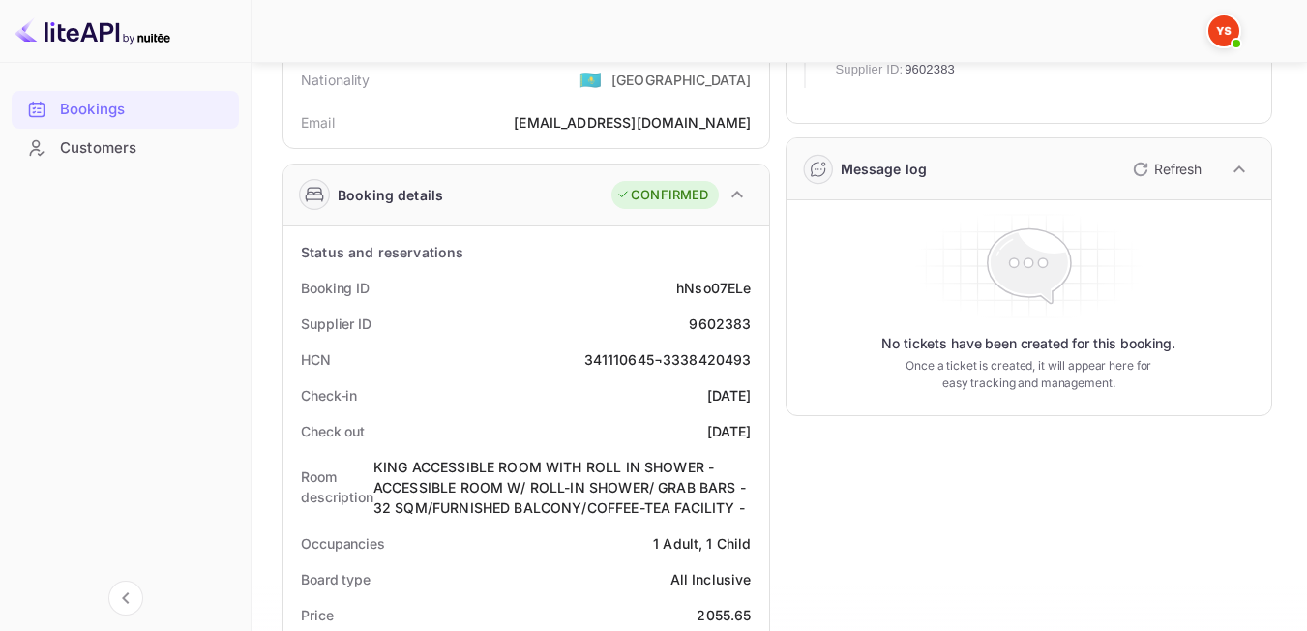
scroll to position [62, 0]
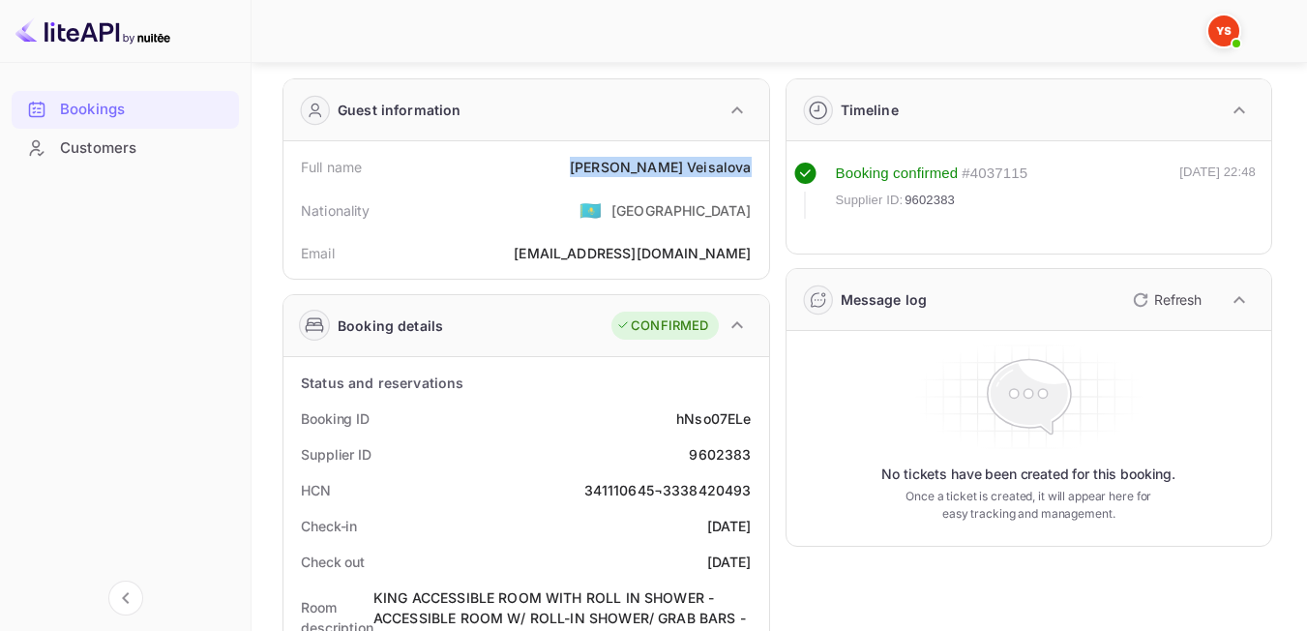
drag, startPoint x: 619, startPoint y: 163, endPoint x: 756, endPoint y: 171, distance: 137.6
click at [756, 171] on div "Full name Nellia Veisalova" at bounding box center [526, 167] width 470 height 36
click at [587, 226] on div "Nationality 🇰🇿 [DEMOGRAPHIC_DATA]" at bounding box center [526, 210] width 470 height 50
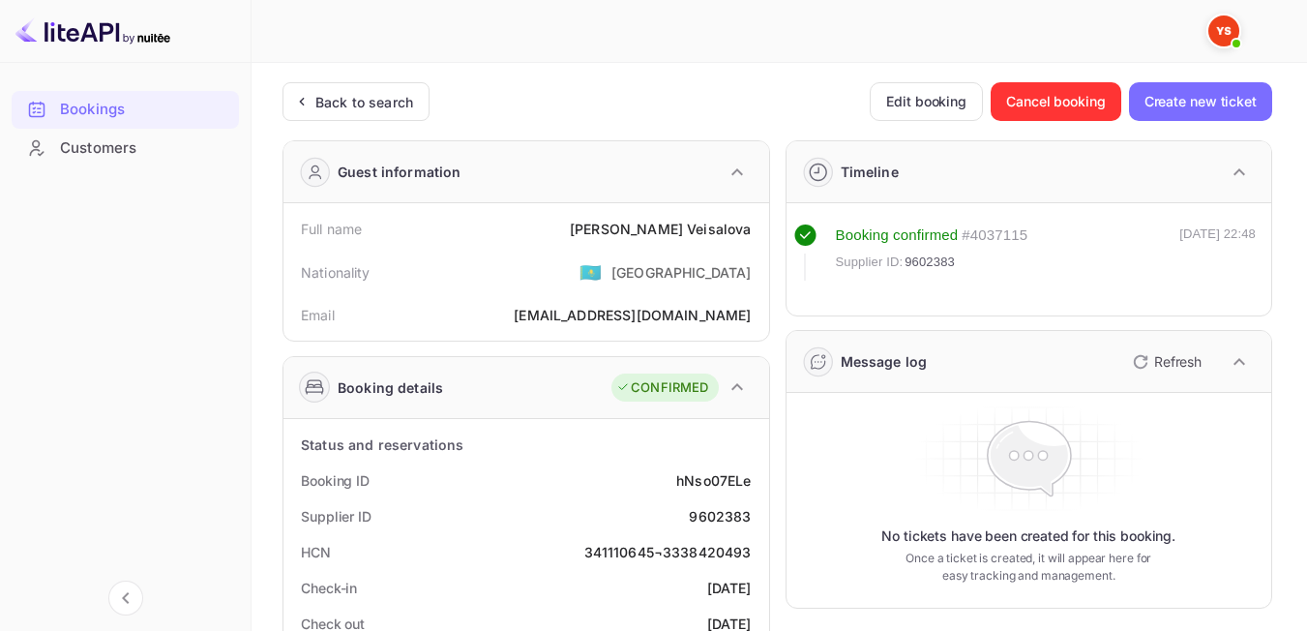
click at [350, 116] on div "Back to search" at bounding box center [355, 101] width 147 height 39
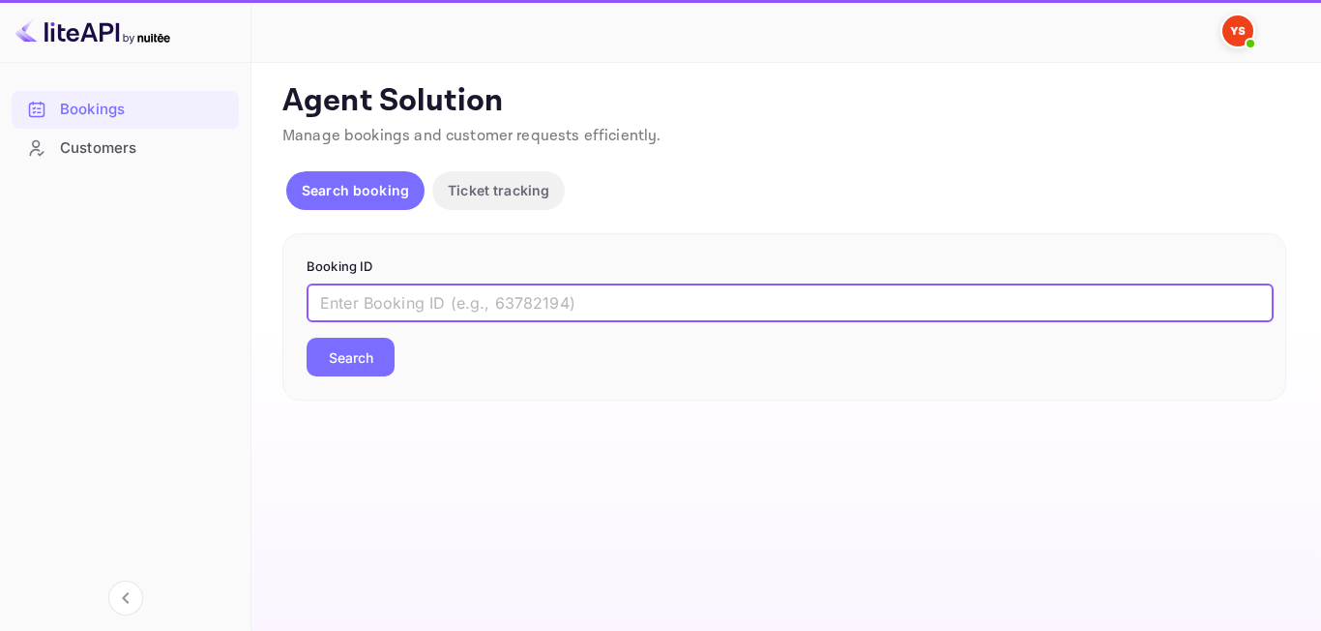
paste input "9521810"
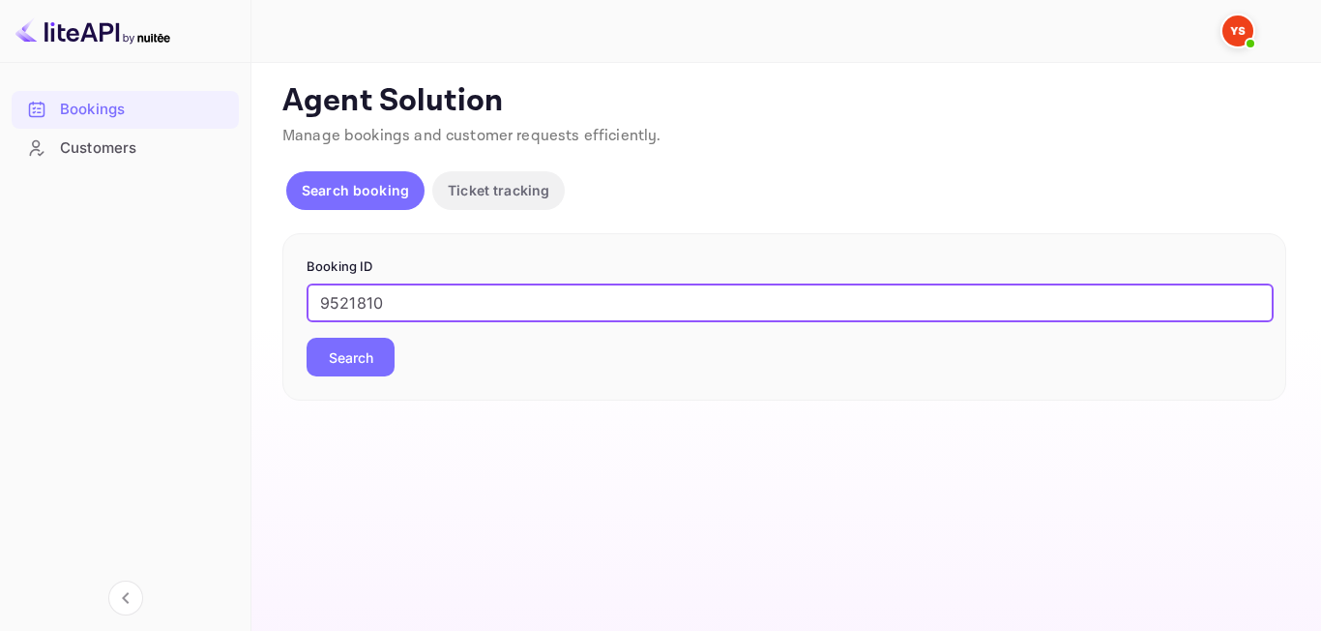
type input "9521810"
click at [364, 362] on button "Search" at bounding box center [351, 357] width 88 height 39
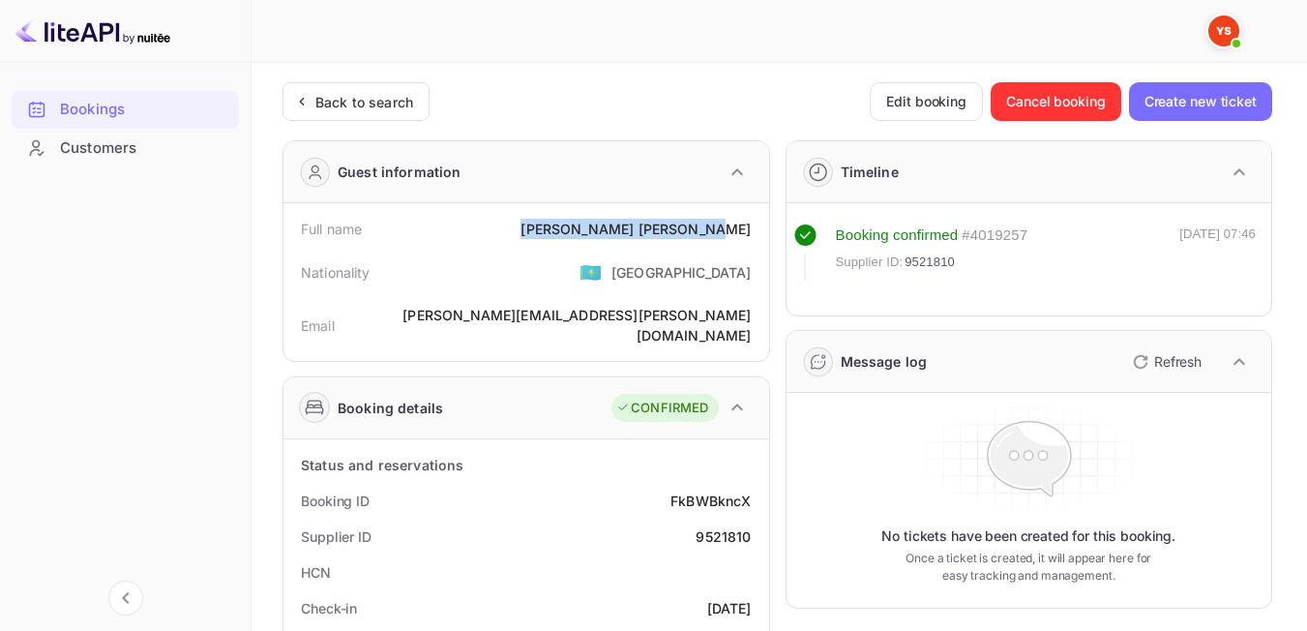
drag, startPoint x: 616, startPoint y: 226, endPoint x: 765, endPoint y: 216, distance: 149.3
click at [765, 216] on div "Full name Artur Boyadzhyan Nationality 🇰🇿 Kazakhstan Email artur.rost@yandex.ru" at bounding box center [526, 282] width 486 height 158
click at [605, 266] on div "Nationality 🇰🇿 [DEMOGRAPHIC_DATA]" at bounding box center [526, 272] width 470 height 50
drag, startPoint x: 642, startPoint y: 244, endPoint x: 756, endPoint y: 224, distance: 115.8
click at [756, 224] on div "Full name Artur Boyadzhyan" at bounding box center [526, 229] width 470 height 36
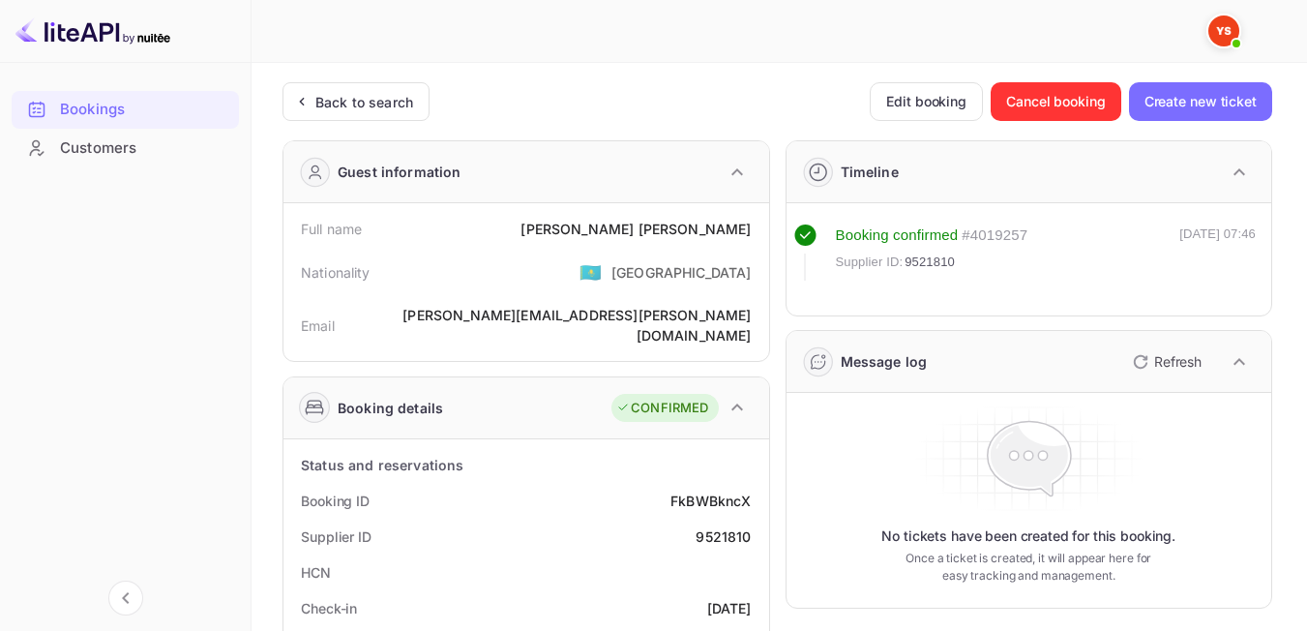
click at [642, 265] on div "Nationality 🇰🇿 [DEMOGRAPHIC_DATA]" at bounding box center [526, 272] width 470 height 50
click at [352, 116] on div "Back to search" at bounding box center [355, 101] width 147 height 39
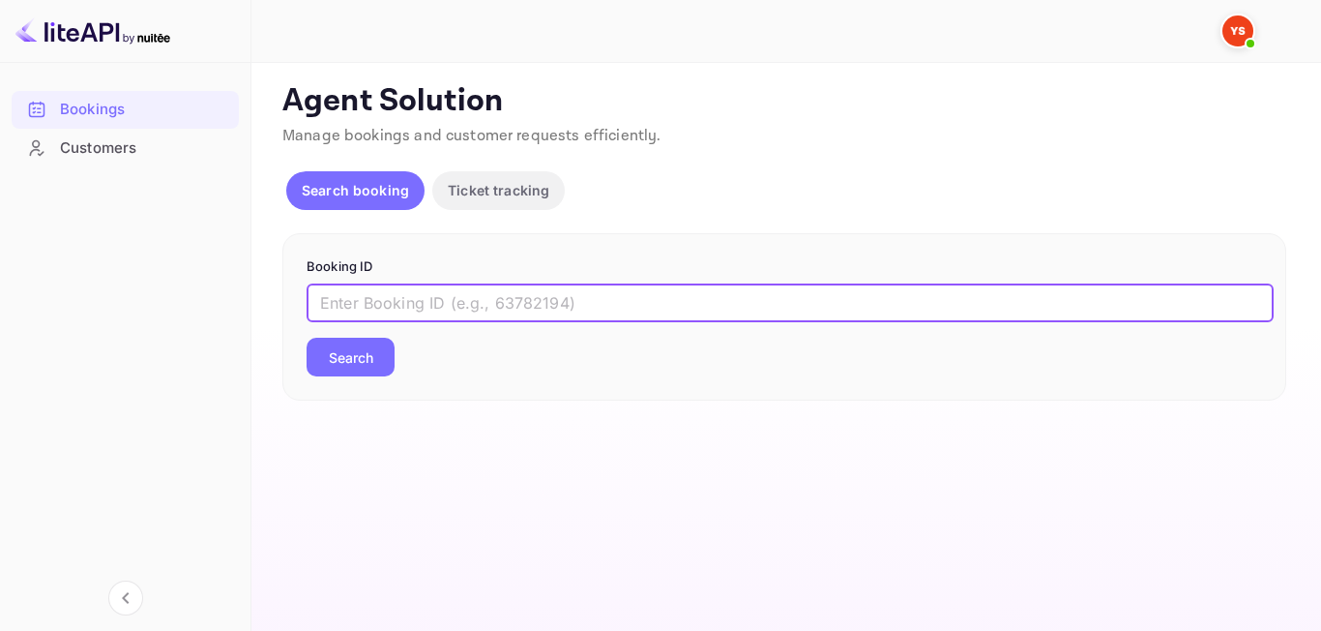
paste input "9464236"
type input "9464236"
click at [361, 352] on button "Search" at bounding box center [351, 357] width 88 height 39
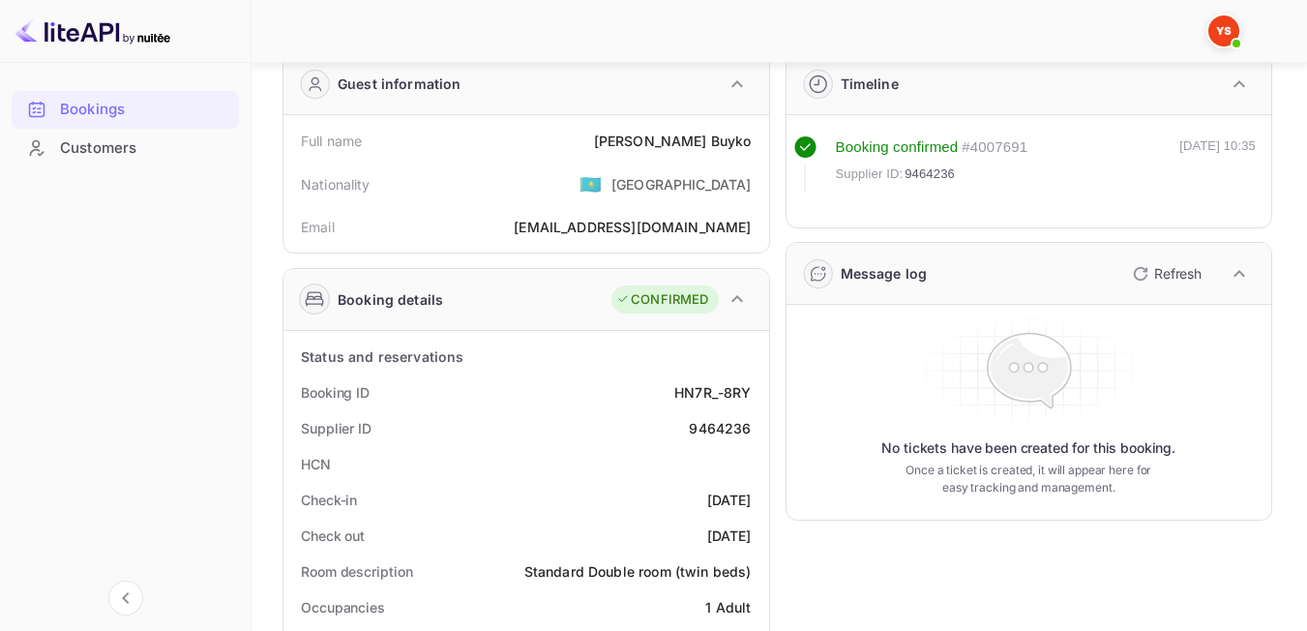
scroll to position [83, 0]
